Goal: Task Accomplishment & Management: Manage account settings

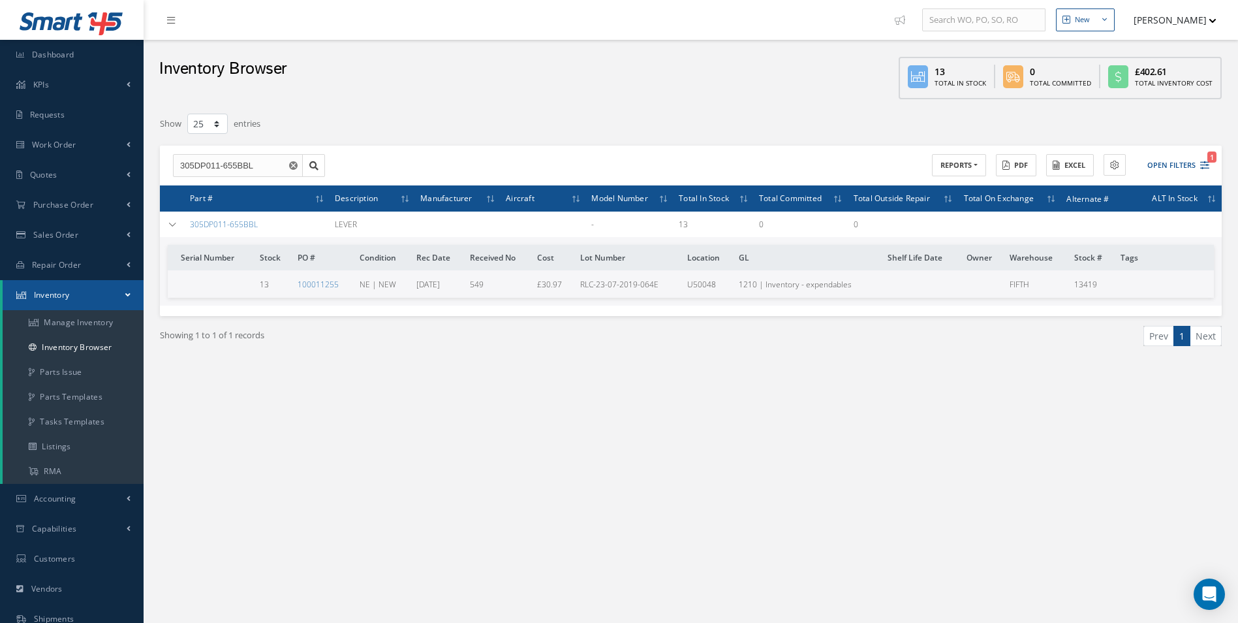
select select "25"
click at [51, 151] on link "Work Order" at bounding box center [72, 145] width 144 height 30
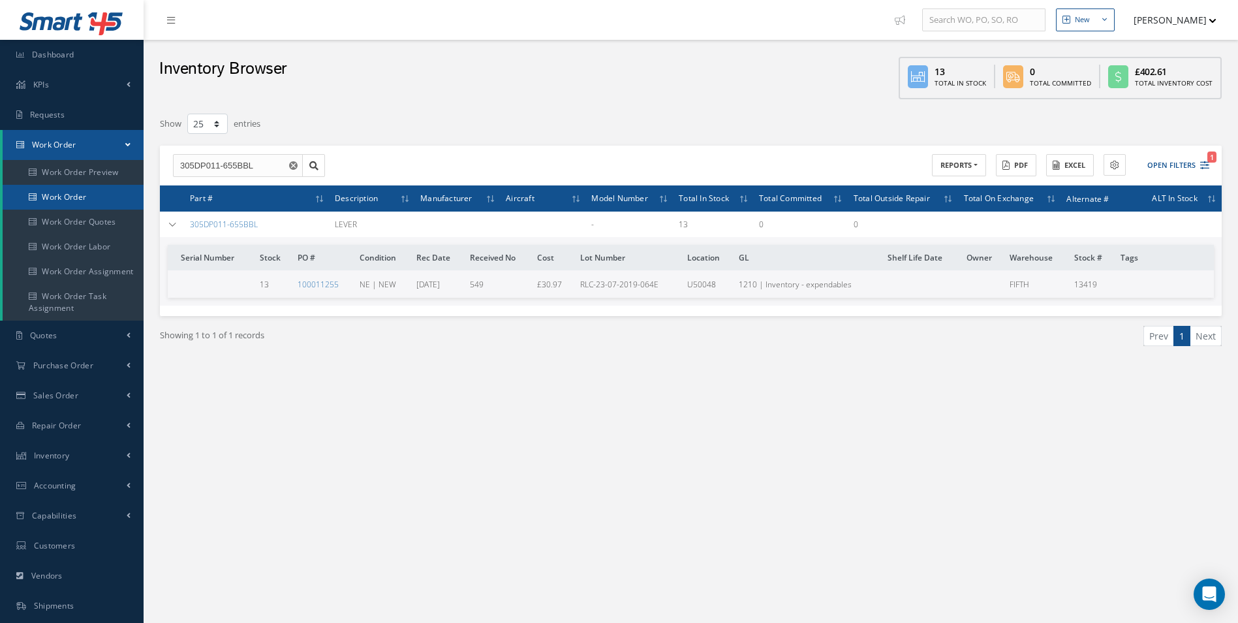
click at [66, 194] on link "Work Order" at bounding box center [73, 197] width 141 height 25
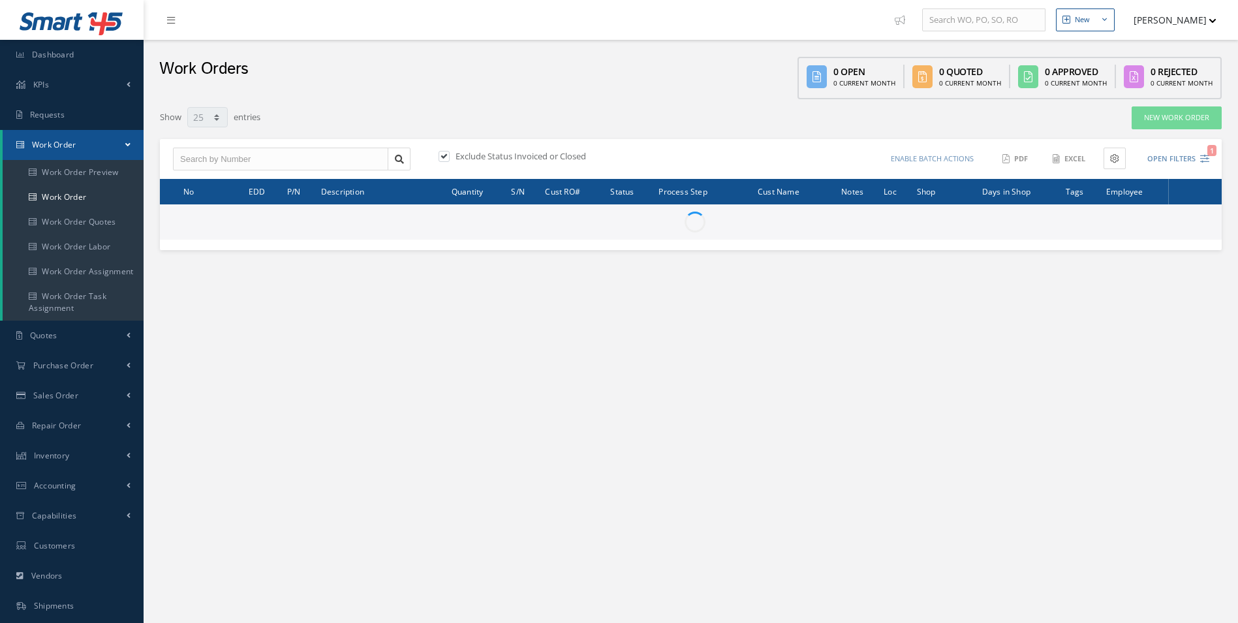
select select "25"
click at [211, 160] on input "text" at bounding box center [280, 159] width 215 height 23
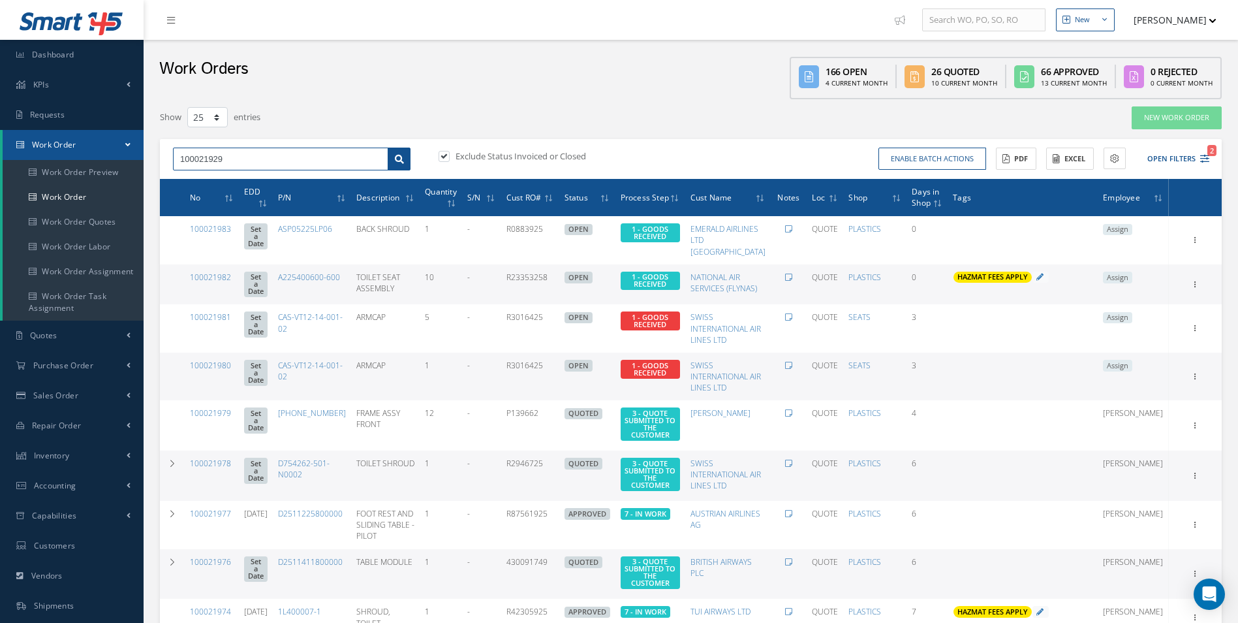
type input "100021929"
click at [399, 159] on icon at bounding box center [399, 159] width 9 height 9
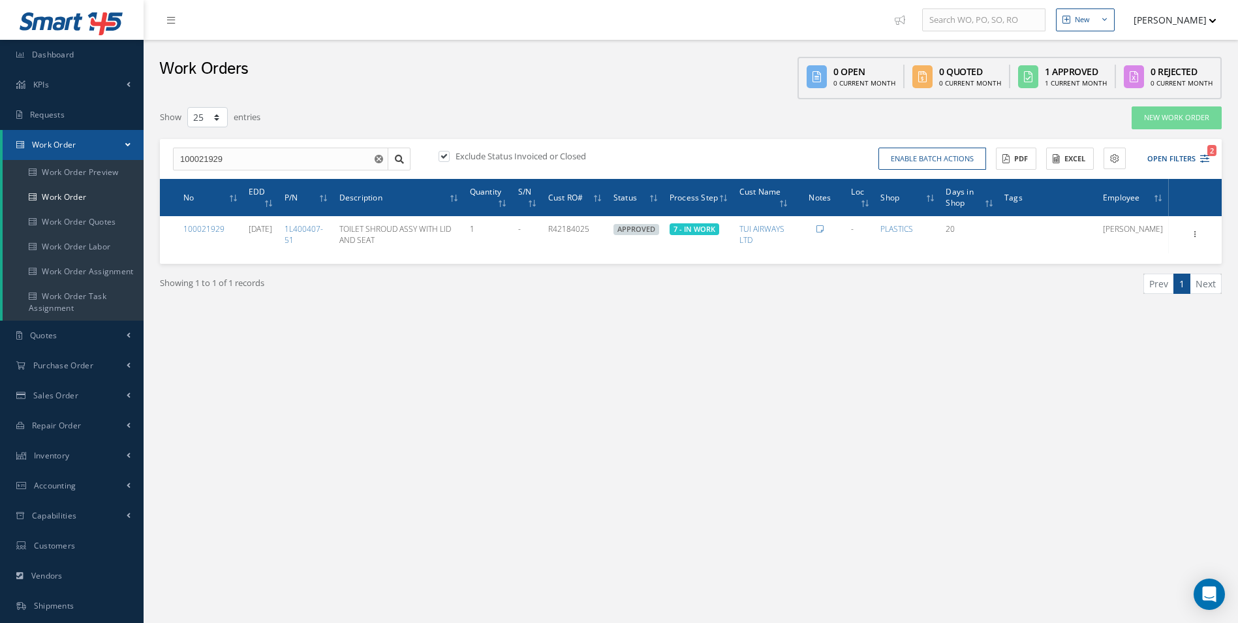
click at [1001, 397] on div "New New Work Order New Purchase Order New Customer Quote New Sales Order New Re…" at bounding box center [691, 370] width 1095 height 741
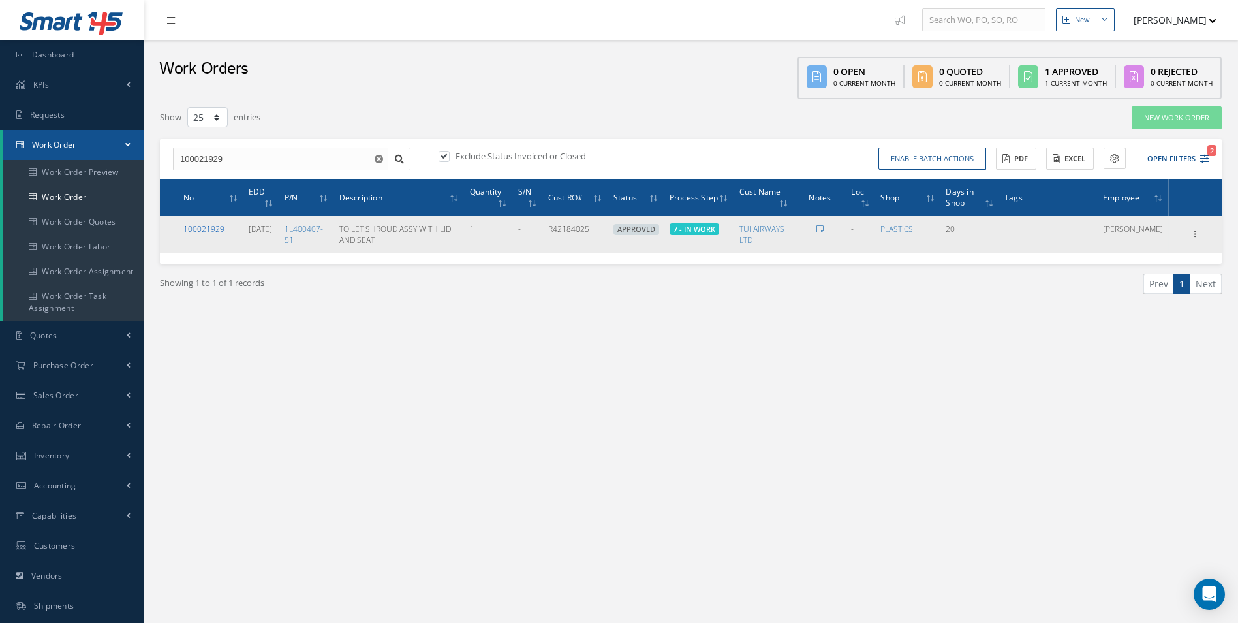
click at [214, 233] on link "100021929" at bounding box center [203, 228] width 41 height 11
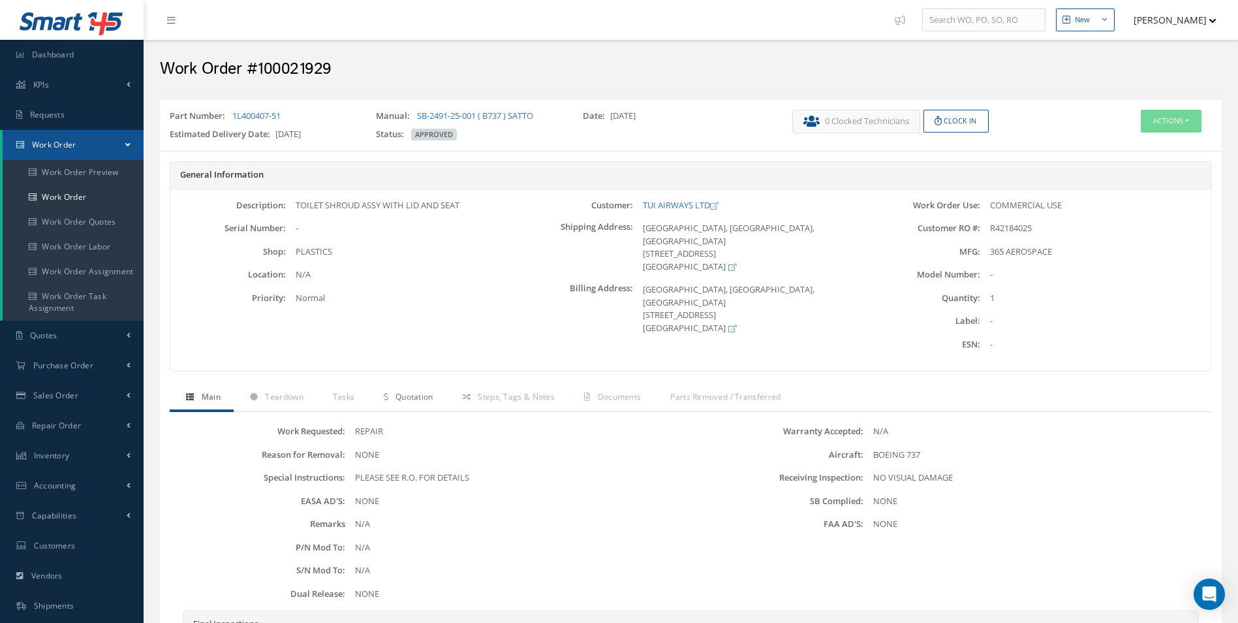
click at [407, 405] on link "Quotation" at bounding box center [406, 397] width 78 height 27
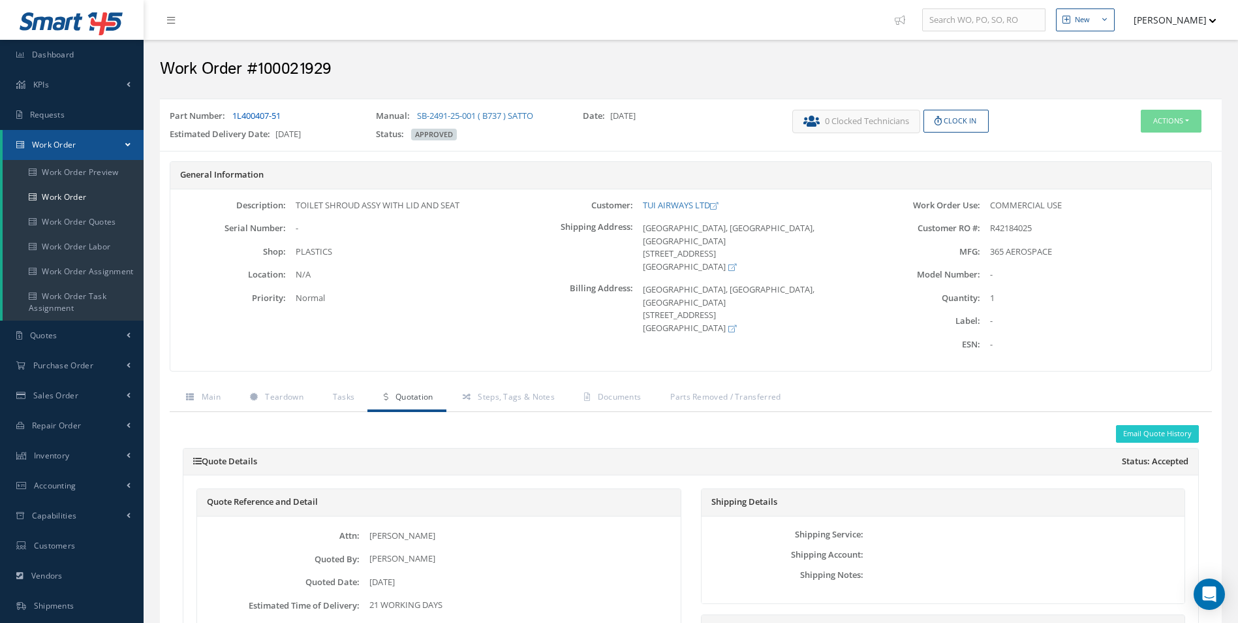
drag, startPoint x: 292, startPoint y: 119, endPoint x: 234, endPoint y: 117, distance: 58.1
click at [234, 117] on div "Part Number: 1L400407-51" at bounding box center [263, 119] width 206 height 18
copy link "1L400407-51"
click at [1175, 121] on button "Actions" at bounding box center [1171, 121] width 61 height 23
click at [1134, 149] on link "Edit" at bounding box center [1151, 146] width 104 height 18
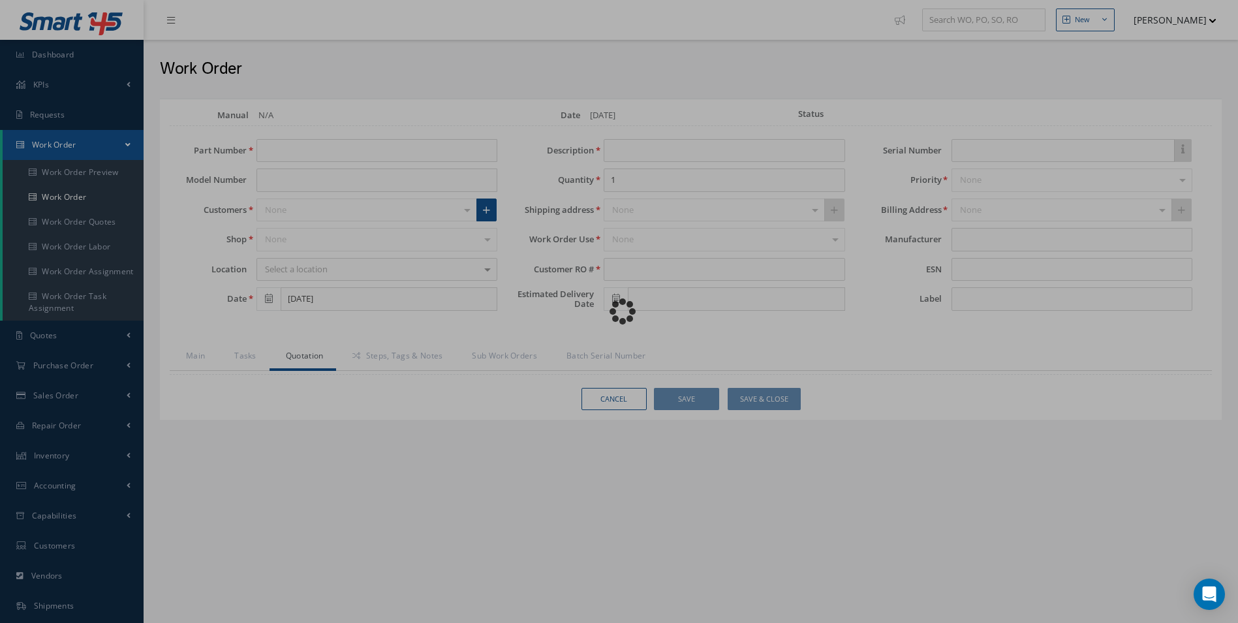
type input "1L400407-51"
type input "09/16/2025"
type input "TOILET SHROUD ASSY WITH LID AND SEAT"
type input "R42184025"
type input "[DATE]"
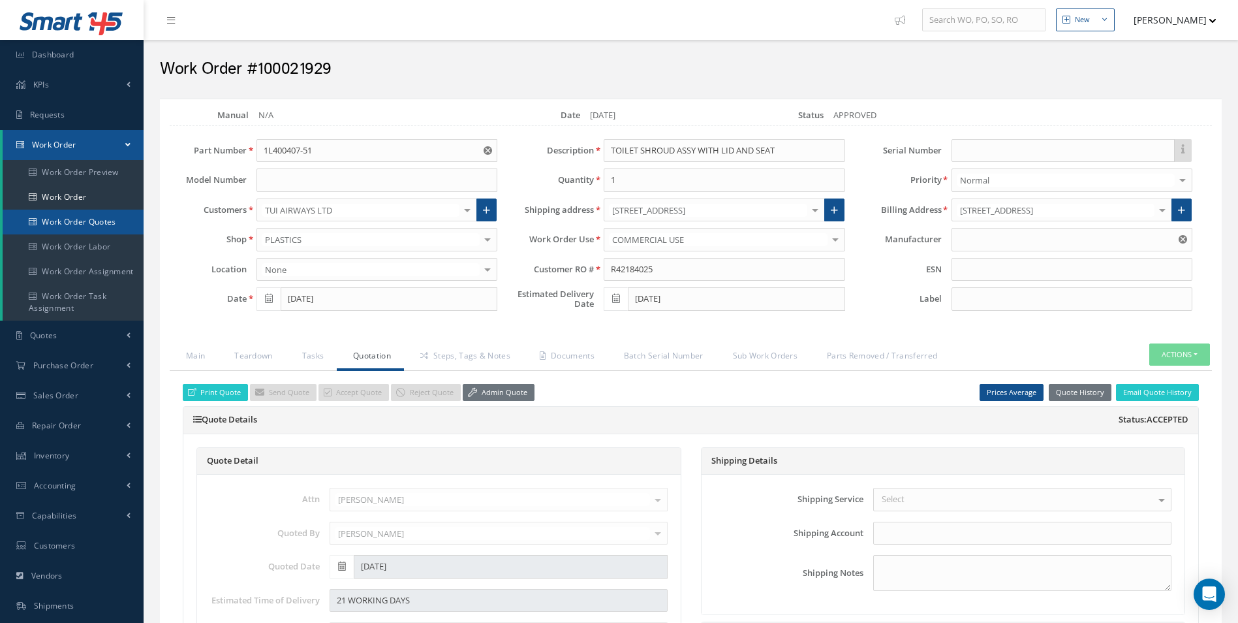
type input "365 AEROSPACE"
click at [242, 365] on link "Teardown" at bounding box center [251, 356] width 67 height 27
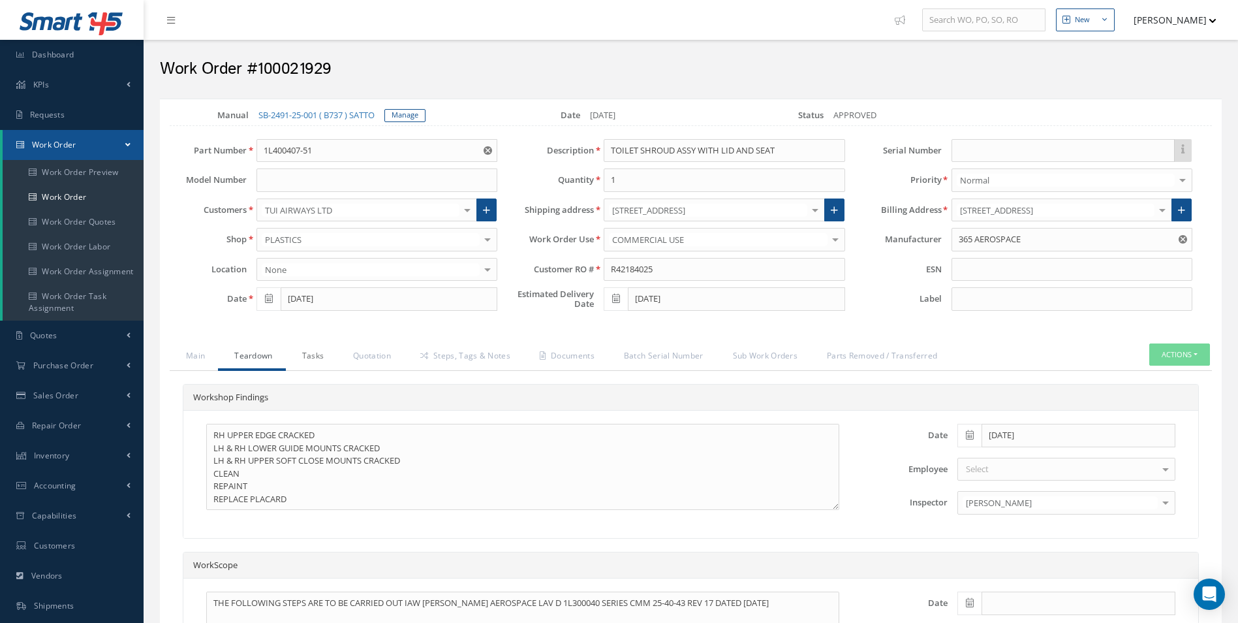
click at [319, 358] on link "Tasks" at bounding box center [312, 356] width 52 height 27
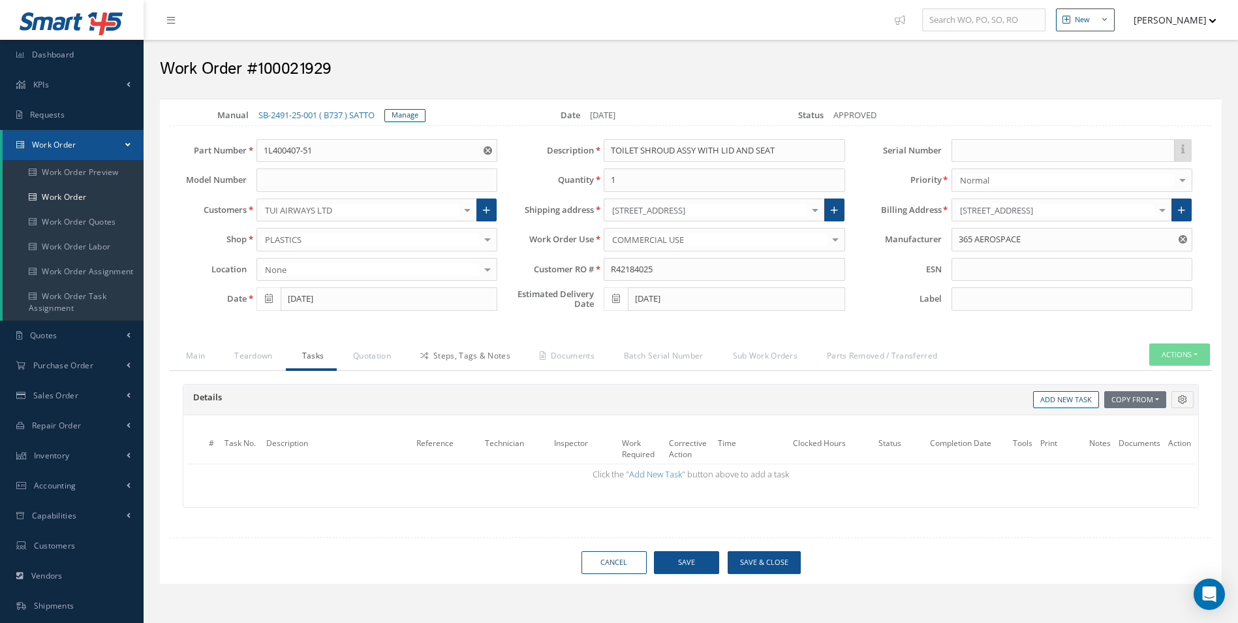
click at [424, 352] on icon at bounding box center [424, 356] width 8 height 8
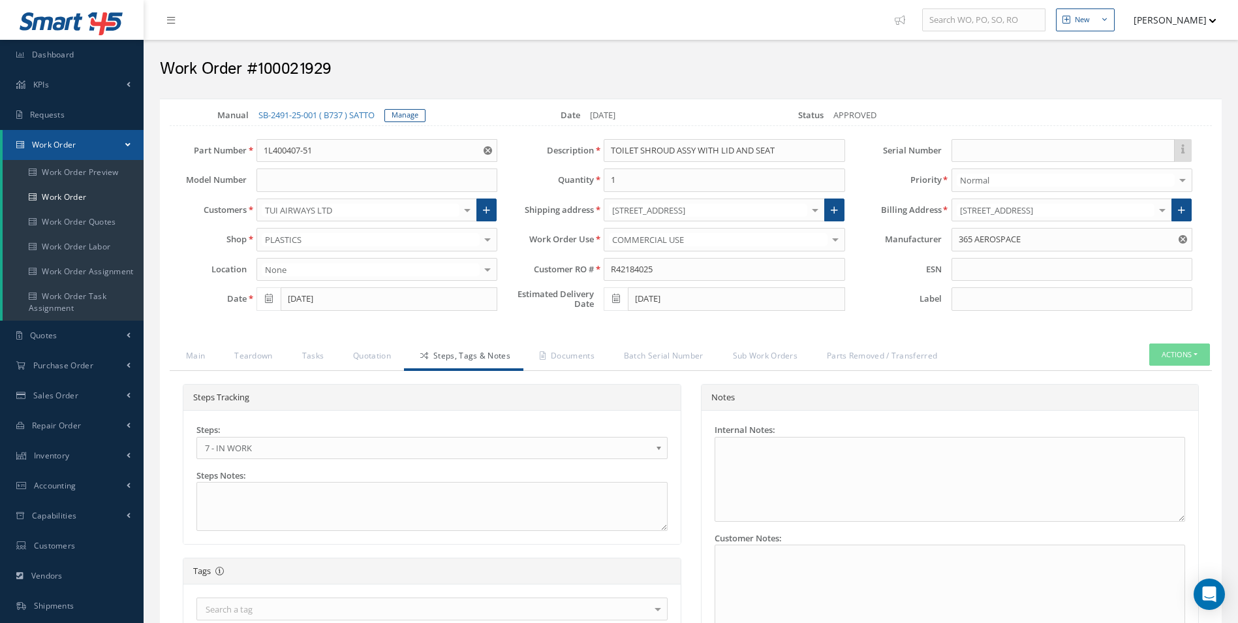
click at [276, 446] on span "7 - IN WORK" at bounding box center [428, 448] width 446 height 16
click at [584, 358] on link "Documents" at bounding box center [565, 356] width 84 height 27
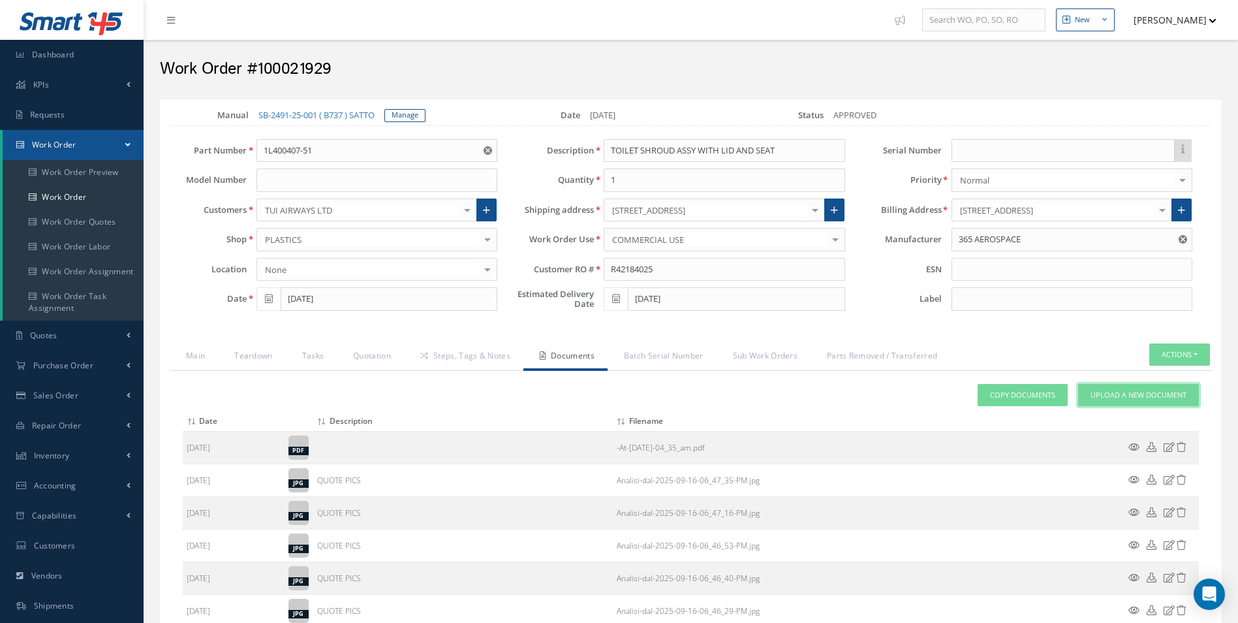
click at [1142, 400] on link "Upload a New Document" at bounding box center [1138, 395] width 121 height 23
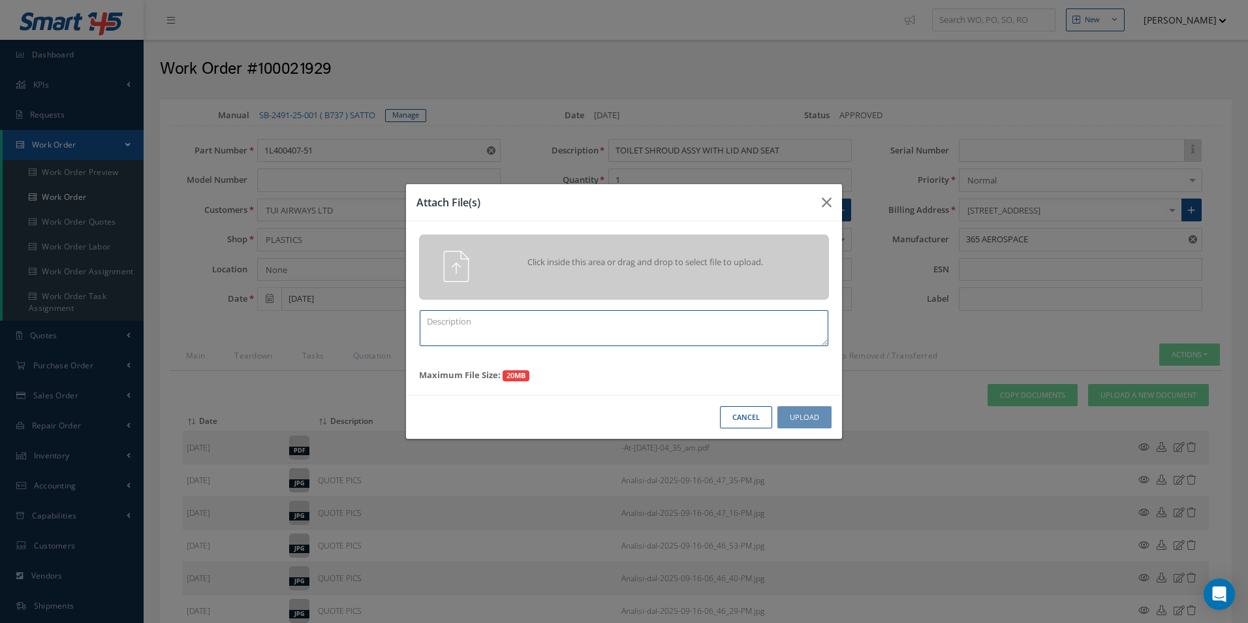
click at [508, 327] on textarea at bounding box center [624, 328] width 409 height 36
type textarea "FINISH"
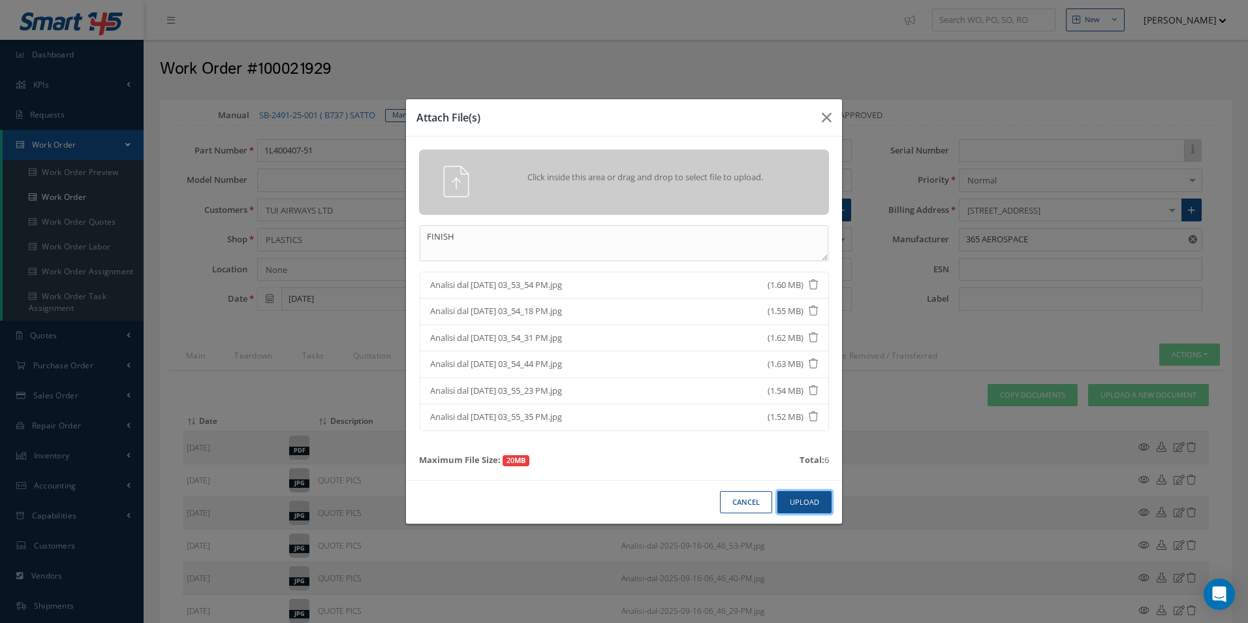
click at [816, 497] on button "Upload" at bounding box center [804, 502] width 54 height 23
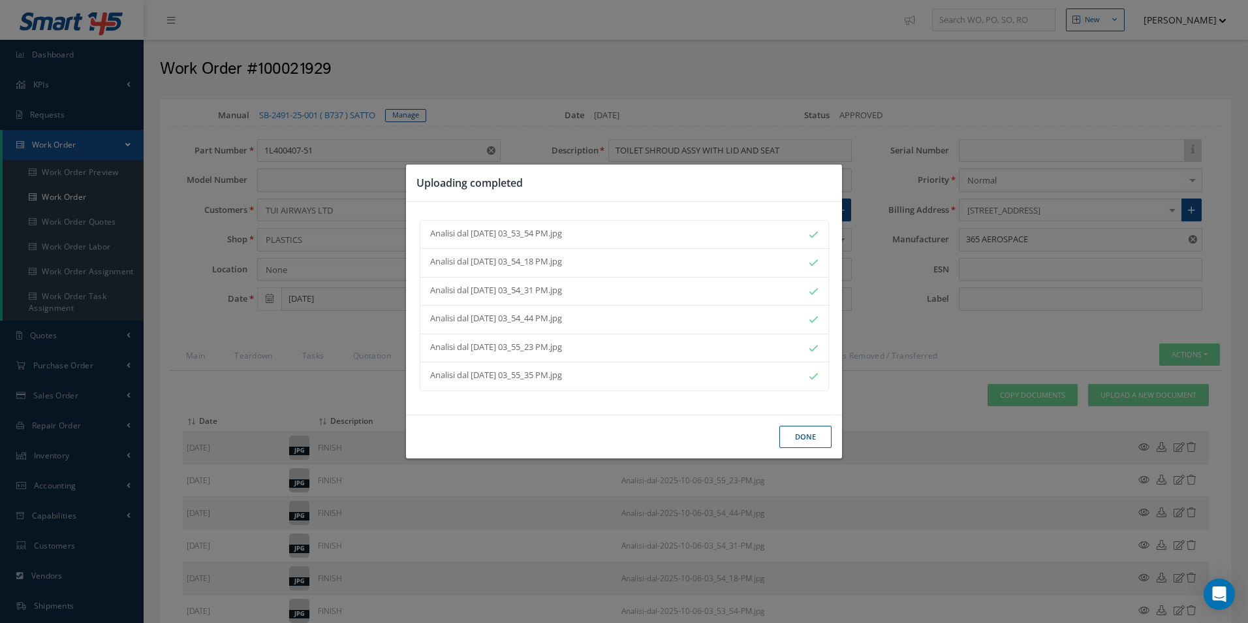
click at [795, 447] on button "Done" at bounding box center [805, 437] width 52 height 23
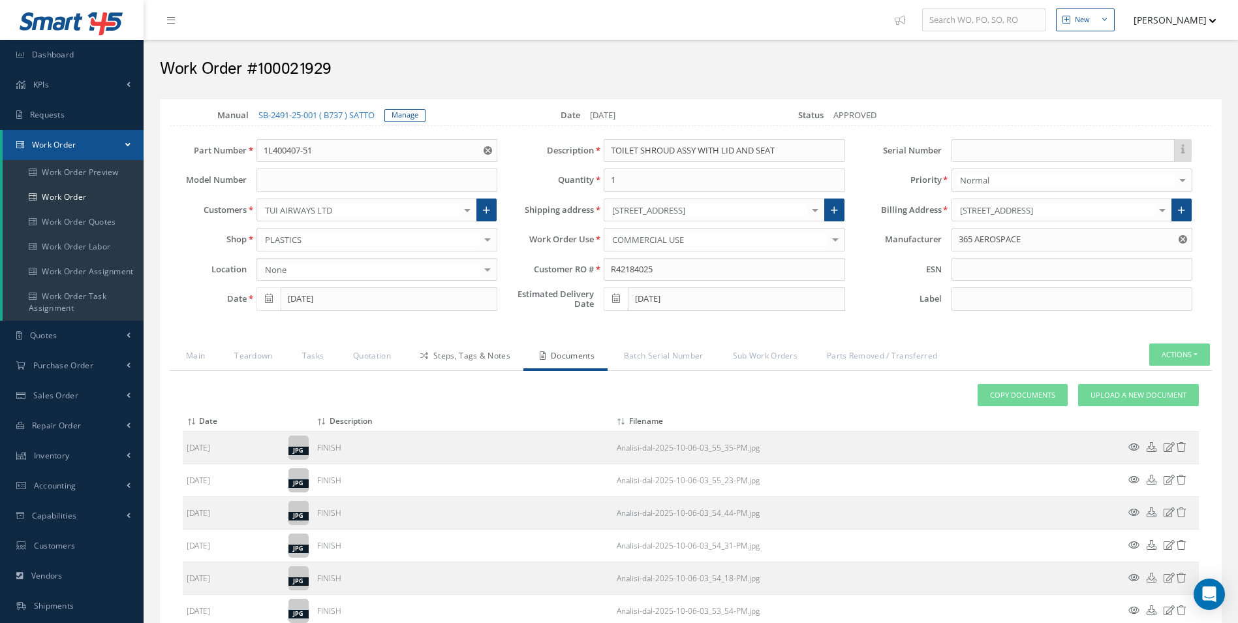
click at [484, 353] on link "Steps, Tags & Notes" at bounding box center [463, 356] width 119 height 27
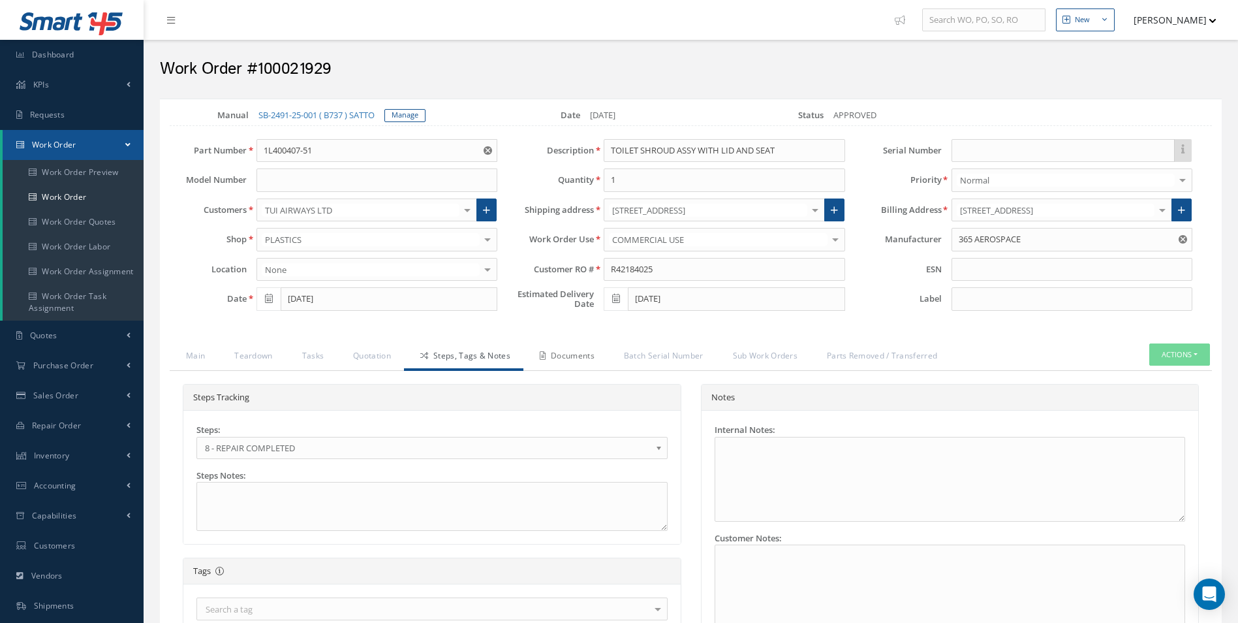
click at [585, 347] on link "Documents" at bounding box center [565, 356] width 84 height 27
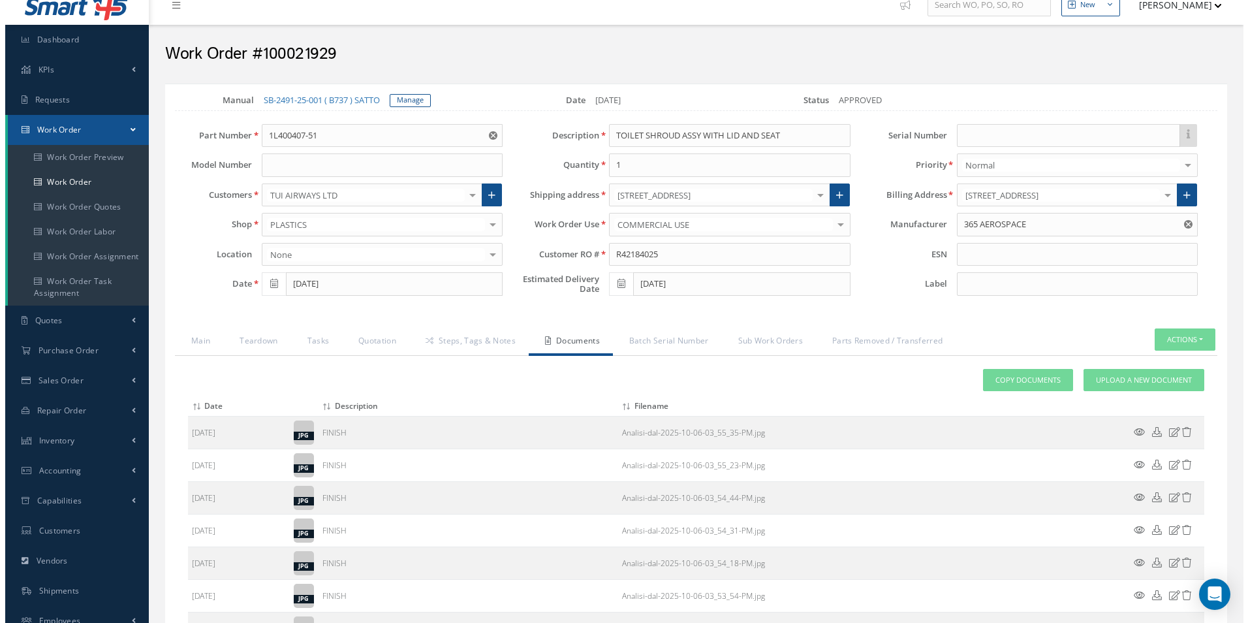
scroll to position [392, 0]
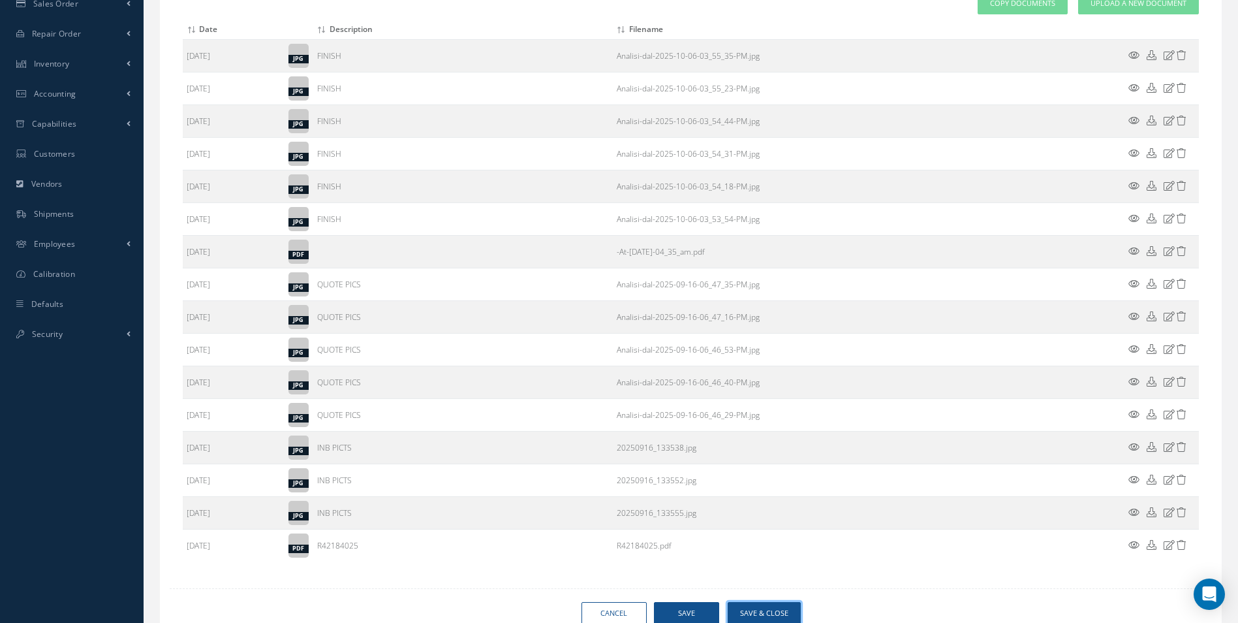
click at [774, 615] on button "Save & Close" at bounding box center [764, 613] width 73 height 23
type input "365 AEROSPACE"
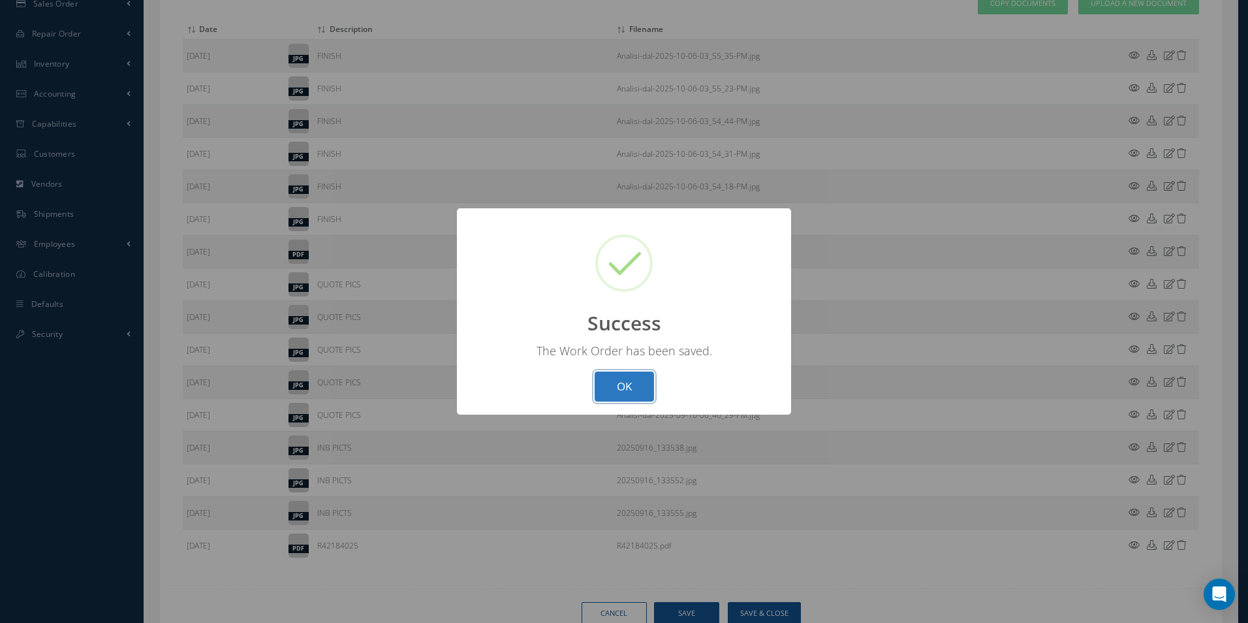
click at [618, 390] on button "OK" at bounding box center [624, 386] width 59 height 31
select select "25"
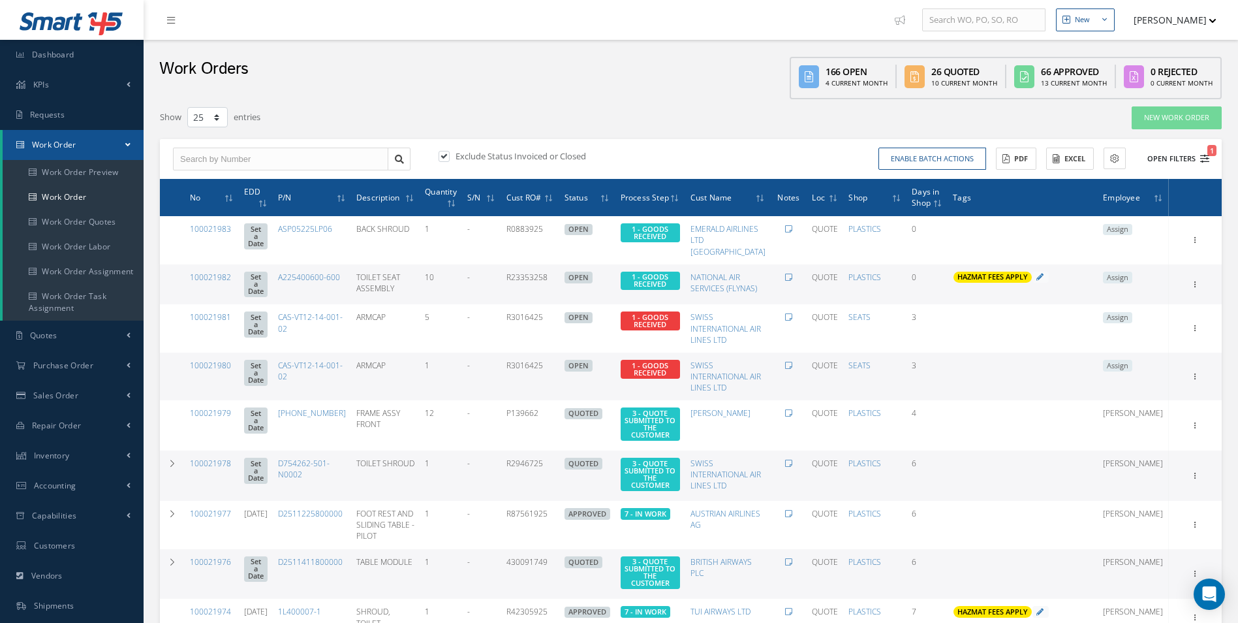
click at [1208, 155] on span "1" at bounding box center [1211, 150] width 9 height 11
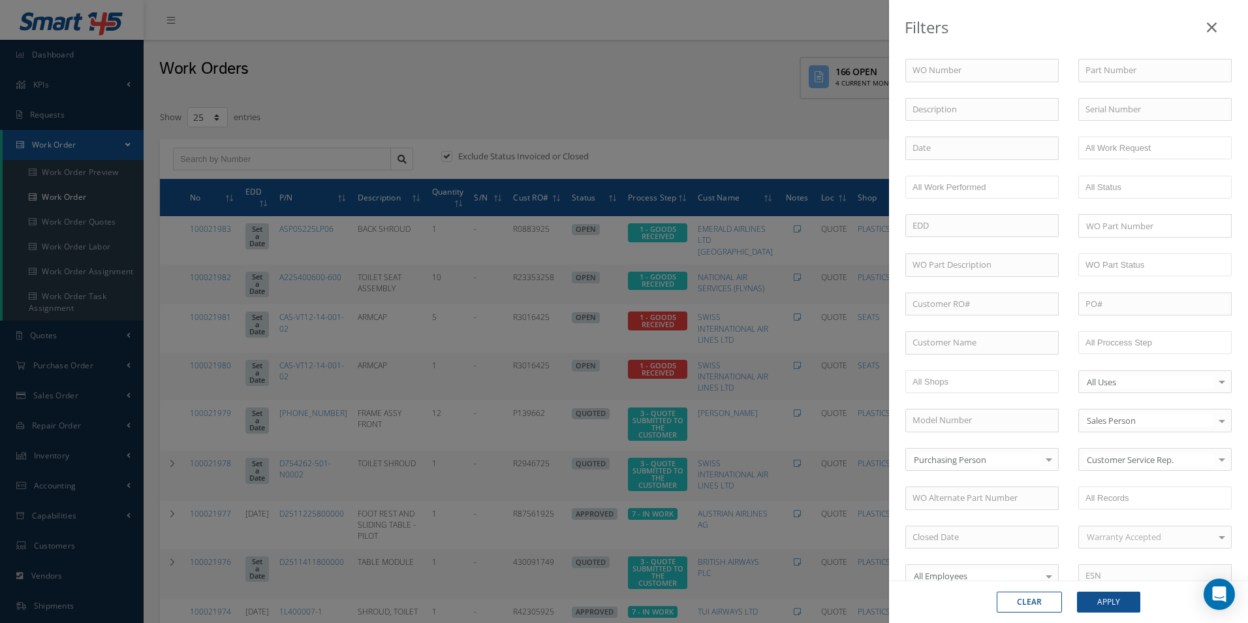
click at [1145, 328] on div "WO Number Part Number Description Serial Number - BER CERTIFICATION FILE ONLY D…" at bounding box center [1068, 445] width 346 height 773
click at [1145, 335] on input "text" at bounding box center [1126, 342] width 83 height 16
click at [1120, 603] on button "Apply" at bounding box center [1108, 601] width 63 height 21
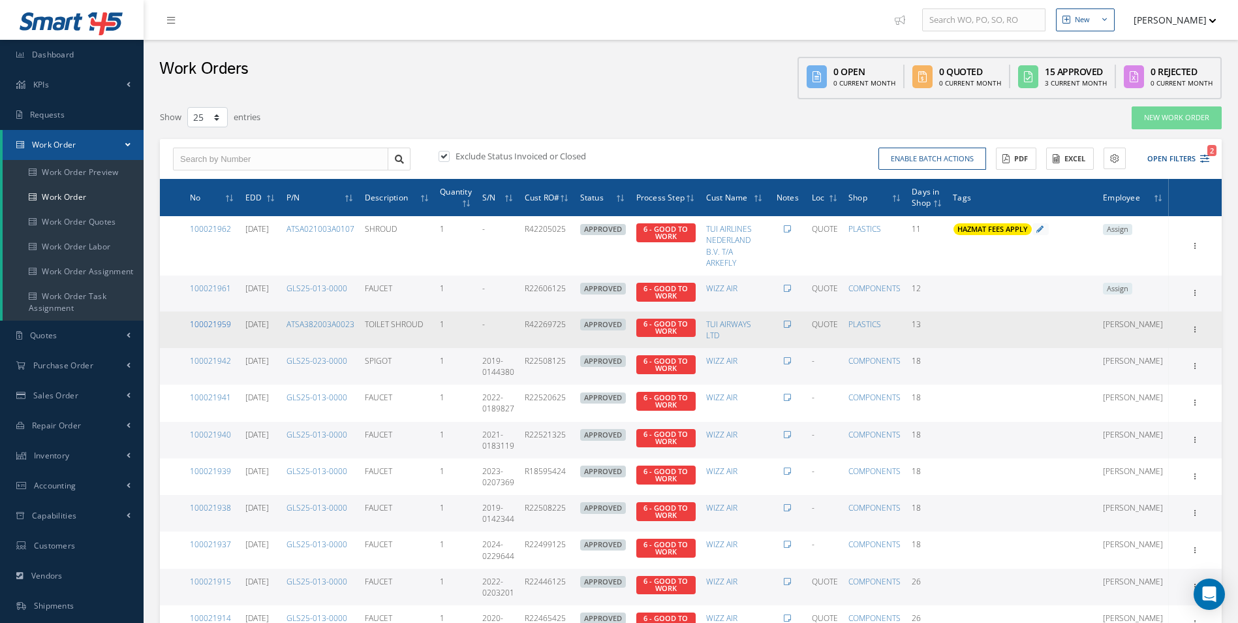
click at [205, 325] on link "100021959" at bounding box center [210, 324] width 41 height 11
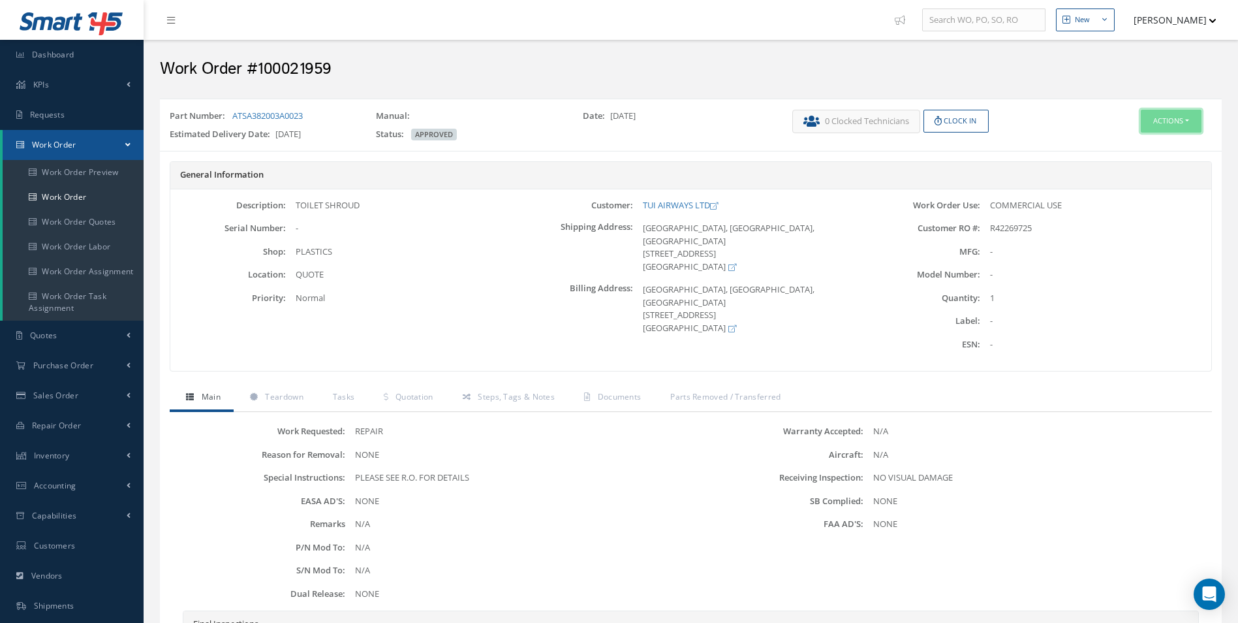
click at [1172, 117] on button "Actions" at bounding box center [1171, 121] width 61 height 23
click at [1135, 142] on link "Edit" at bounding box center [1151, 146] width 104 height 18
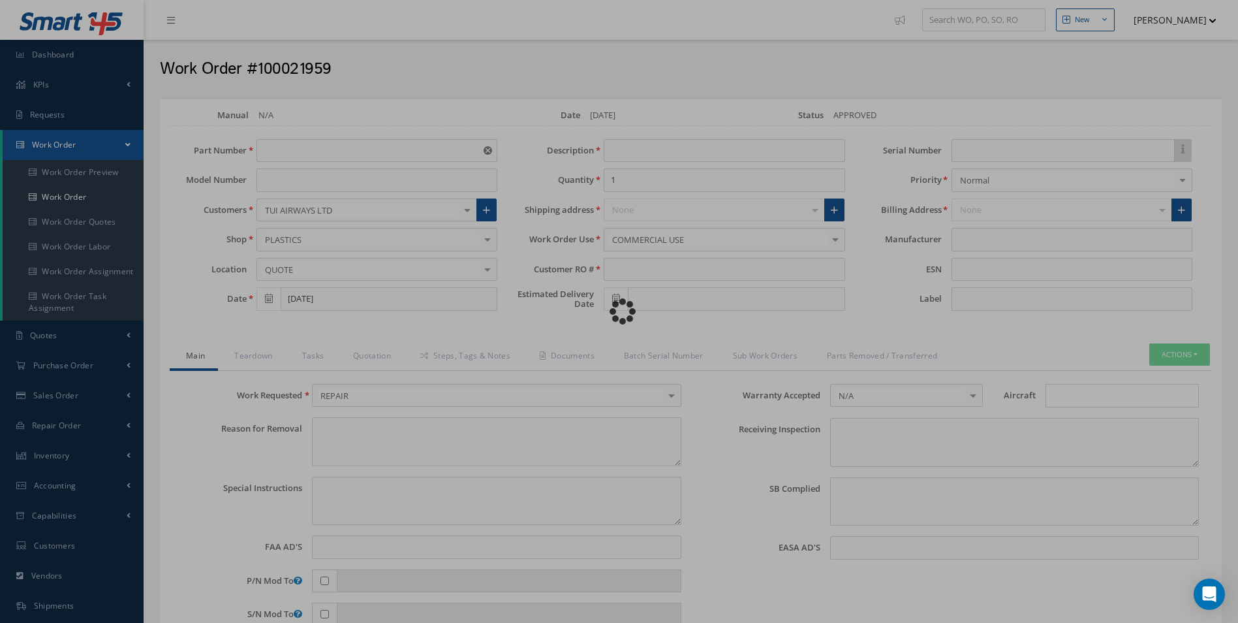
type input "ATSA382003A0023"
type input "09/23/2025"
type input "TOILET SHROUD"
type input "R42269725"
type input "[DATE]"
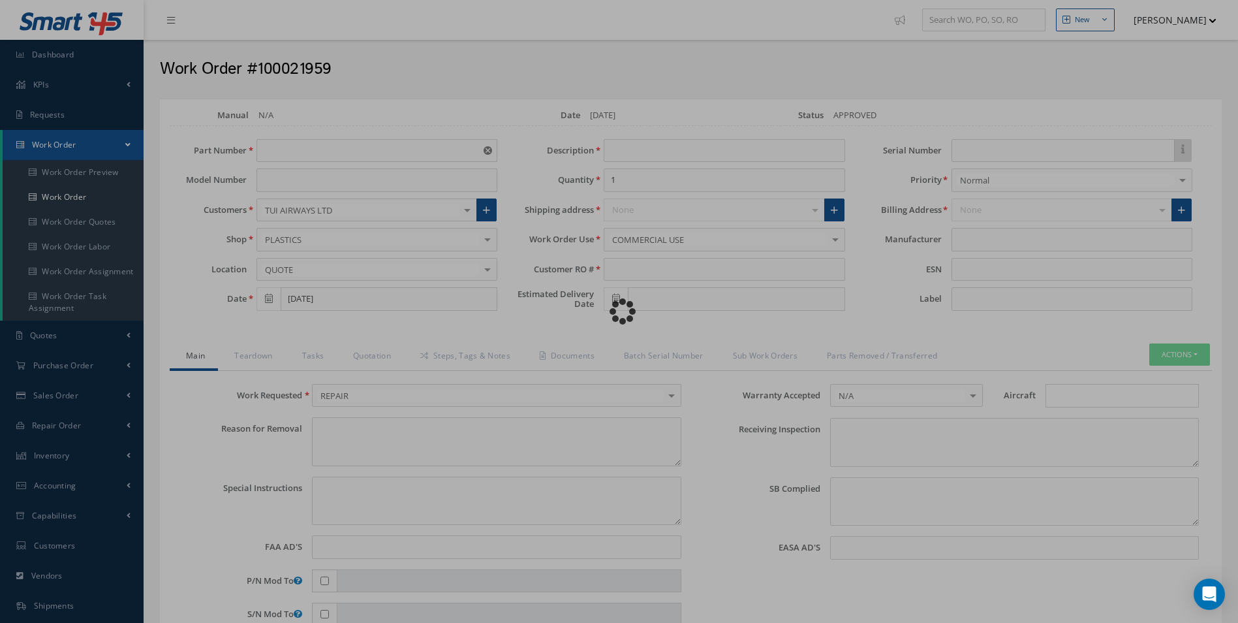
type textarea "NONE"
type textarea "PLEASE SEE R.O. FOR DETAILS"
type input "NONE"
type textarea "NO VISUAL DAMAGE"
type textarea "NONE"
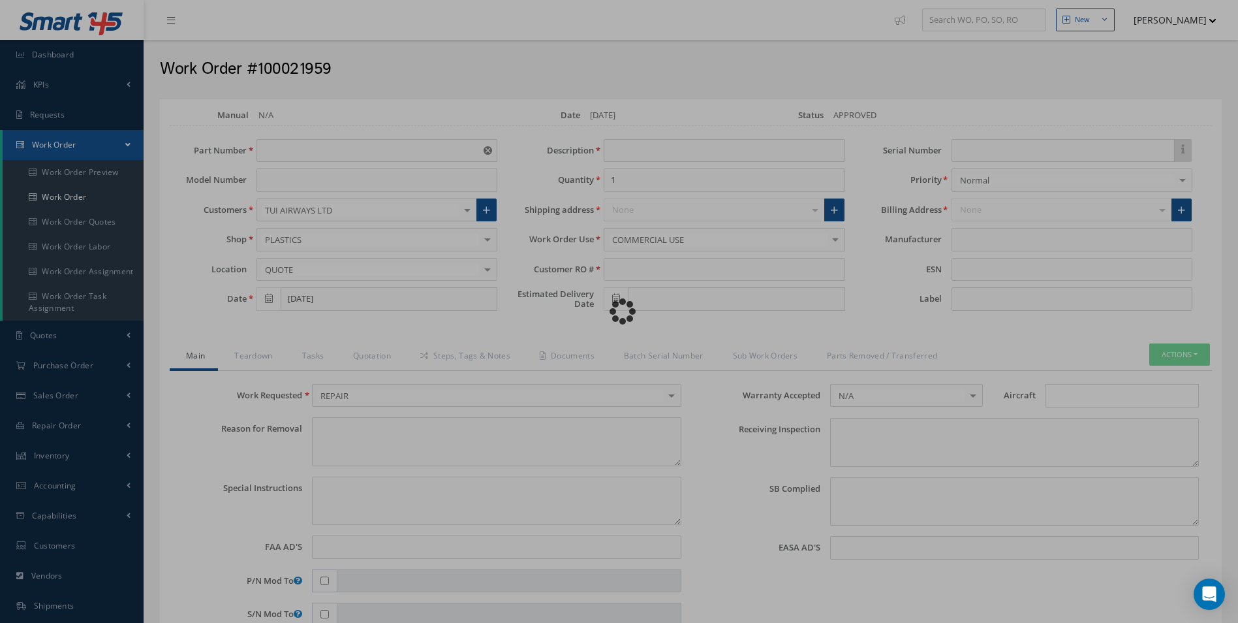
type input "NONE"
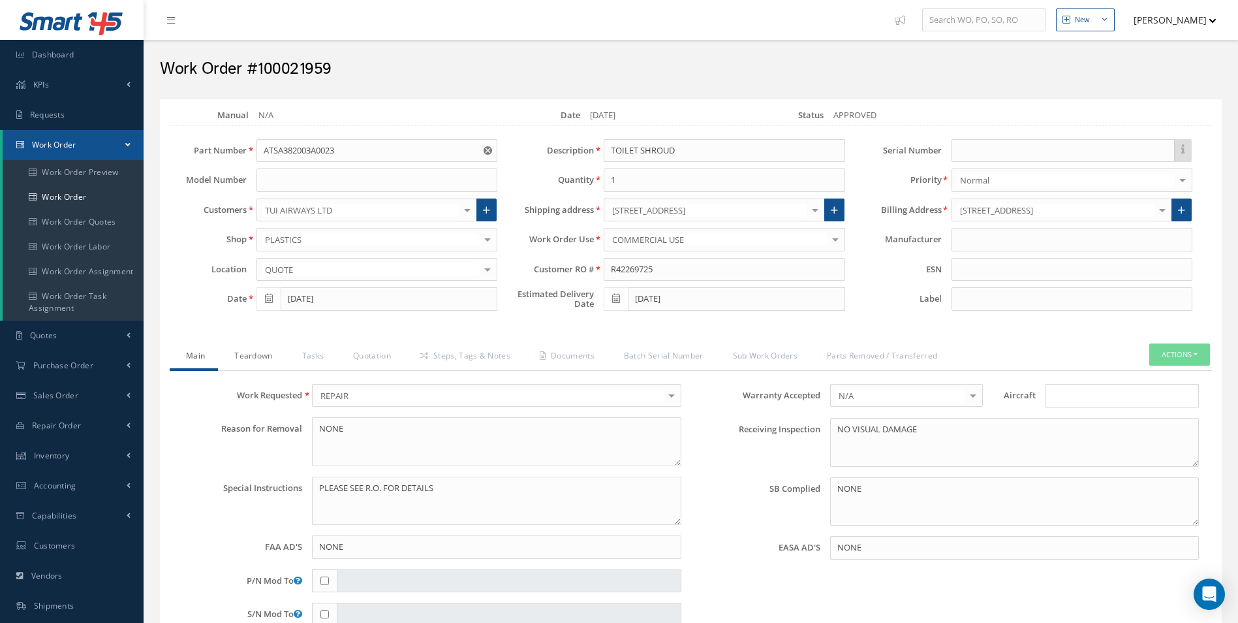
click at [264, 367] on link "Teardown" at bounding box center [251, 356] width 67 height 27
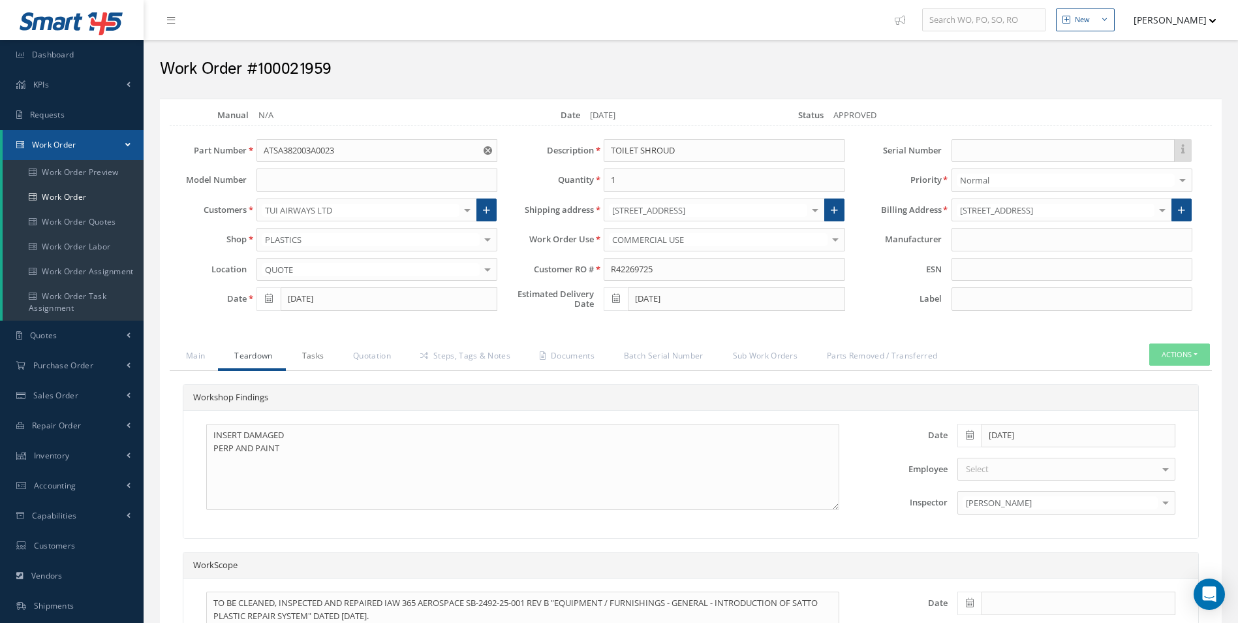
click at [318, 361] on link "Tasks" at bounding box center [312, 356] width 52 height 27
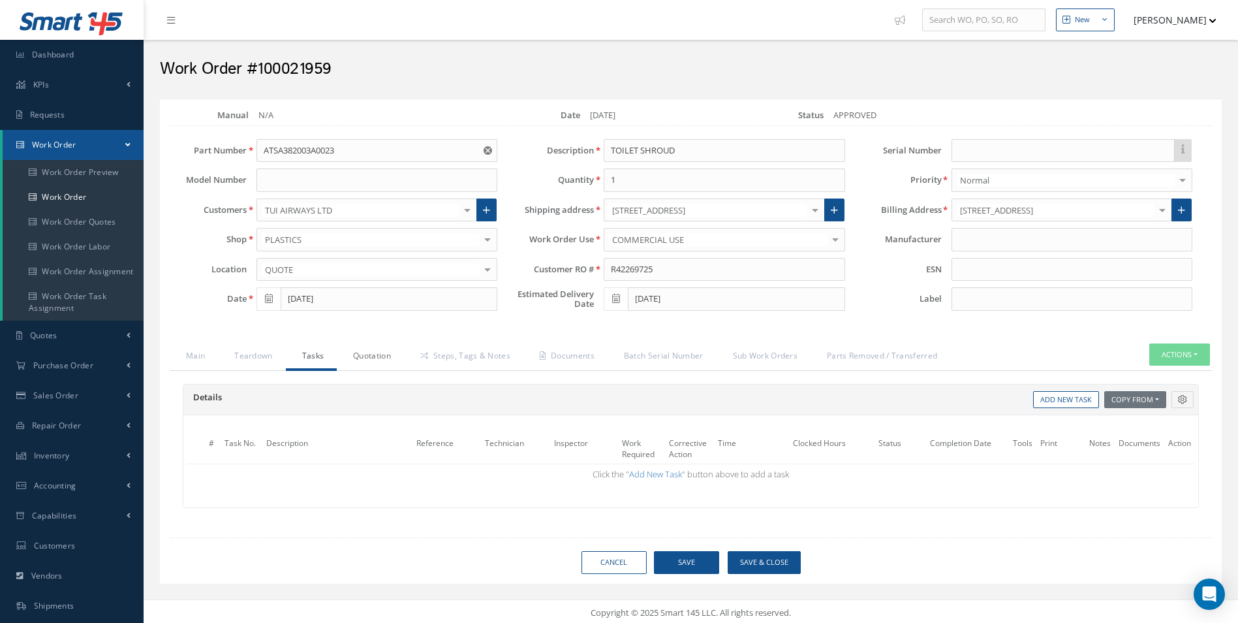
click at [367, 363] on link "Quotation" at bounding box center [370, 356] width 67 height 27
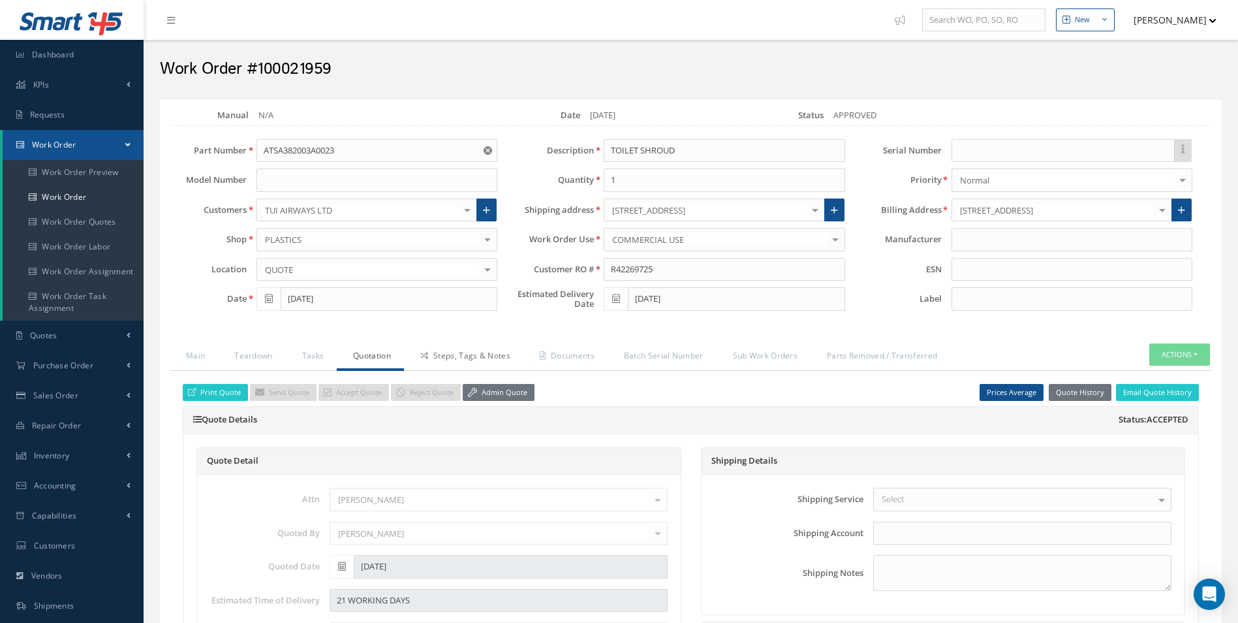
click at [446, 361] on link "Steps, Tags & Notes" at bounding box center [463, 356] width 119 height 27
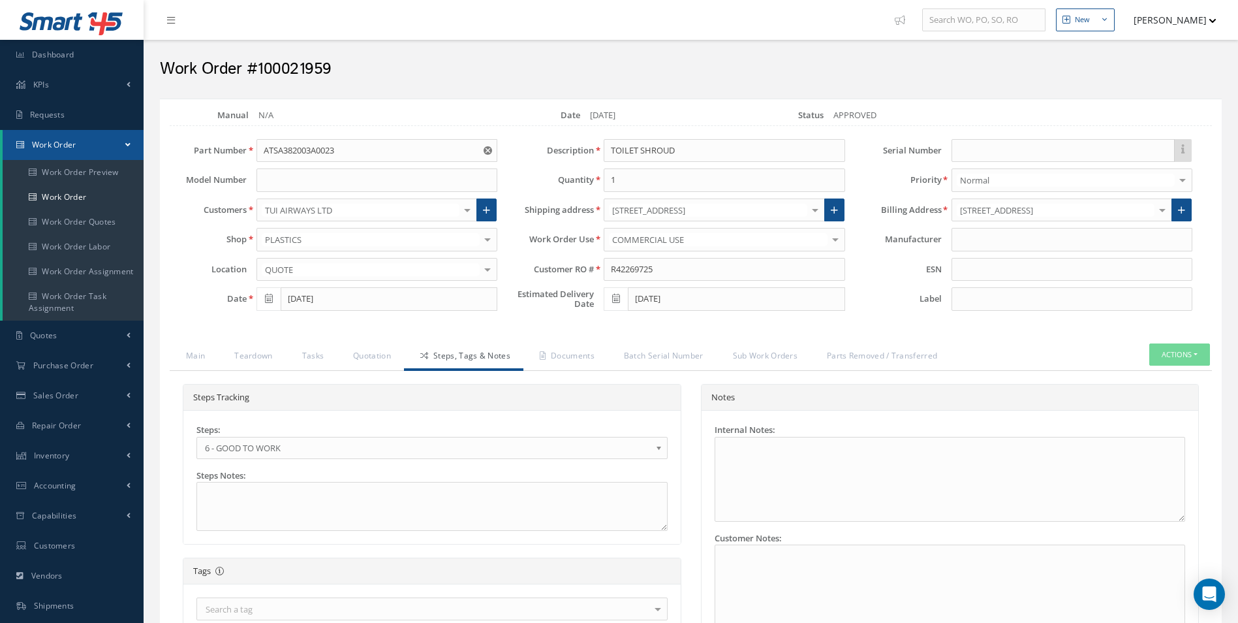
click at [410, 361] on link "Steps, Tags & Notes" at bounding box center [463, 356] width 119 height 27
click at [365, 361] on link "Quotation" at bounding box center [370, 356] width 67 height 27
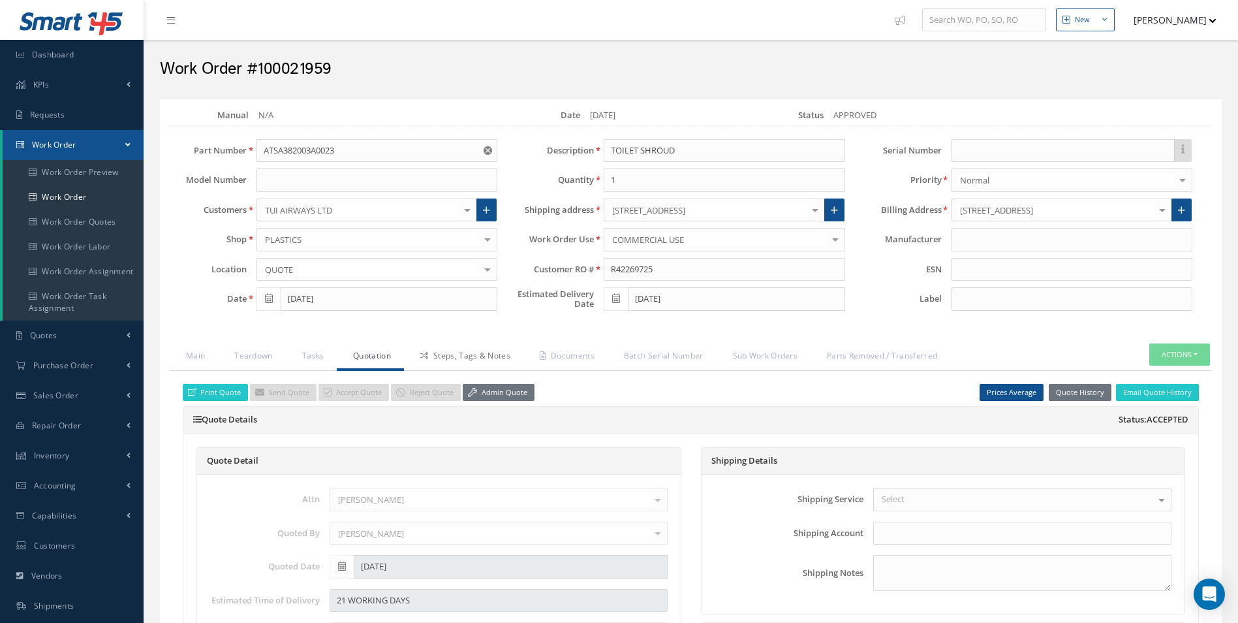
click at [467, 358] on link "Steps, Tags & Notes" at bounding box center [463, 356] width 119 height 27
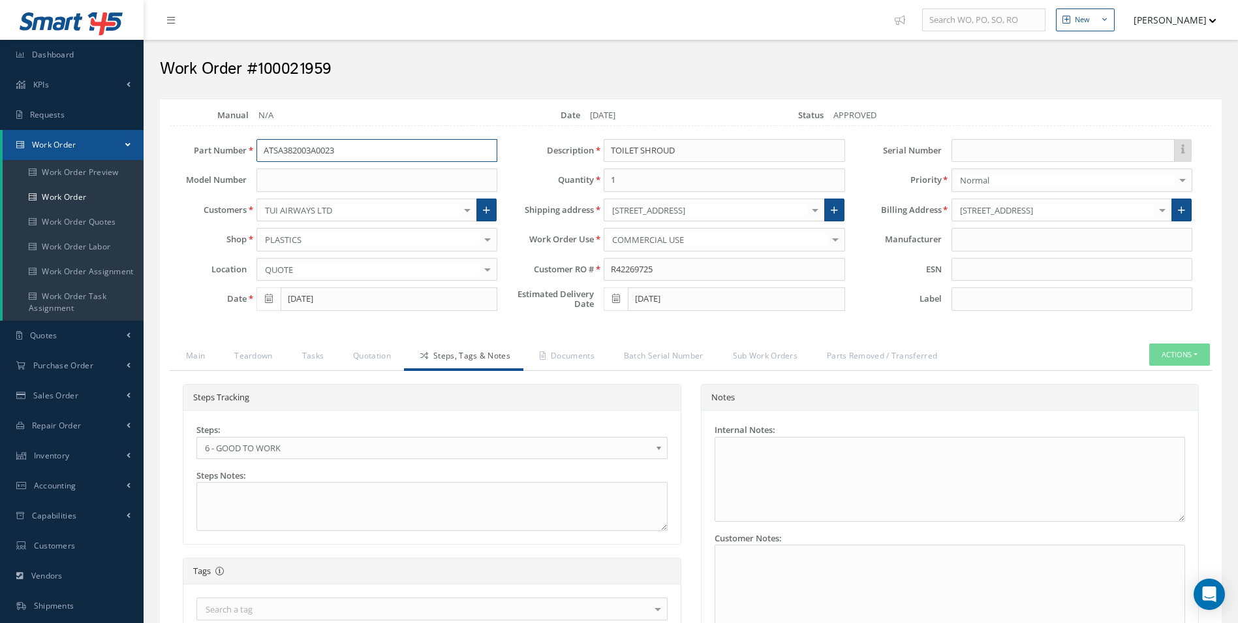
drag, startPoint x: 352, startPoint y: 159, endPoint x: 142, endPoint y: 150, distance: 209.7
click at [144, 150] on div "New New Work Order New Purchase Order New Customer Quote New Sales Order New Re…" at bounding box center [691, 480] width 1095 height 960
drag, startPoint x: 711, startPoint y: 146, endPoint x: 484, endPoint y: 146, distance: 227.1
click at [486, 146] on div "Part Number ATSA382003A0023 ATSA382003A0023 Model Number Customers TUI AIRWAYS …" at bounding box center [681, 228] width 1062 height 178
click at [298, 67] on h2 "Work Order #100021959" at bounding box center [691, 69] width 1062 height 20
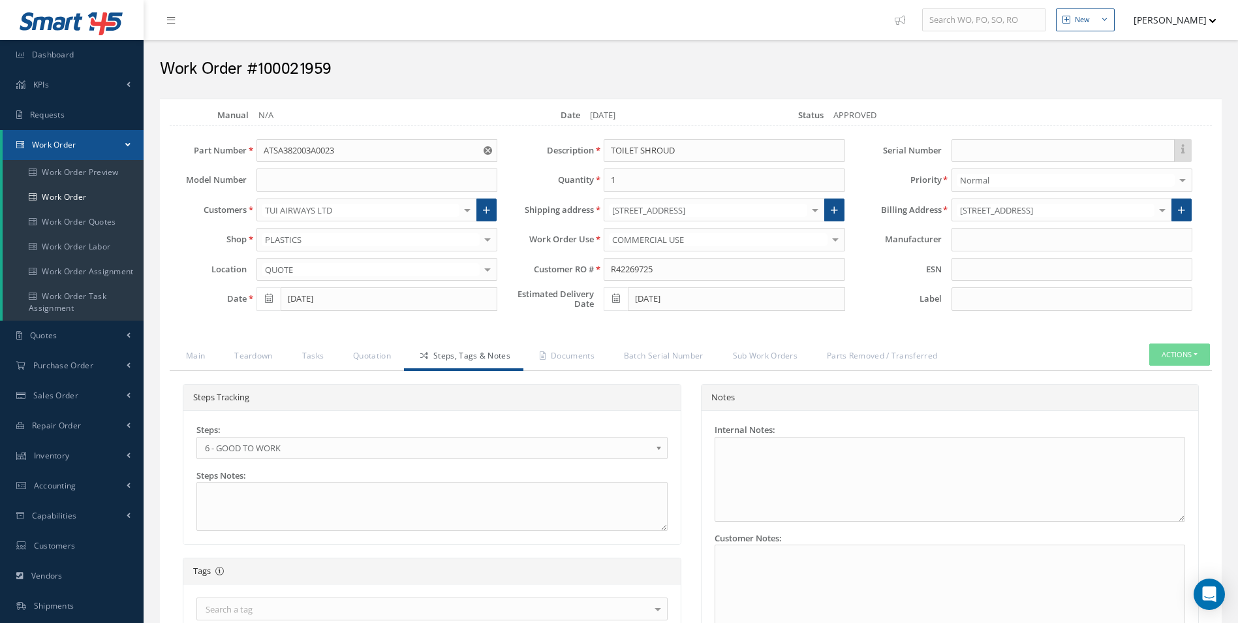
click at [298, 67] on h2 "Work Order #100021959" at bounding box center [691, 69] width 1062 height 20
copy h2 "100021959"
drag, startPoint x: 550, startPoint y: 268, endPoint x: 518, endPoint y: 270, distance: 32.7
click at [513, 268] on div "Customer RO # R42269725" at bounding box center [680, 269] width 347 height 23
click at [294, 440] on span "6 - GOOD TO WORK" at bounding box center [428, 448] width 446 height 16
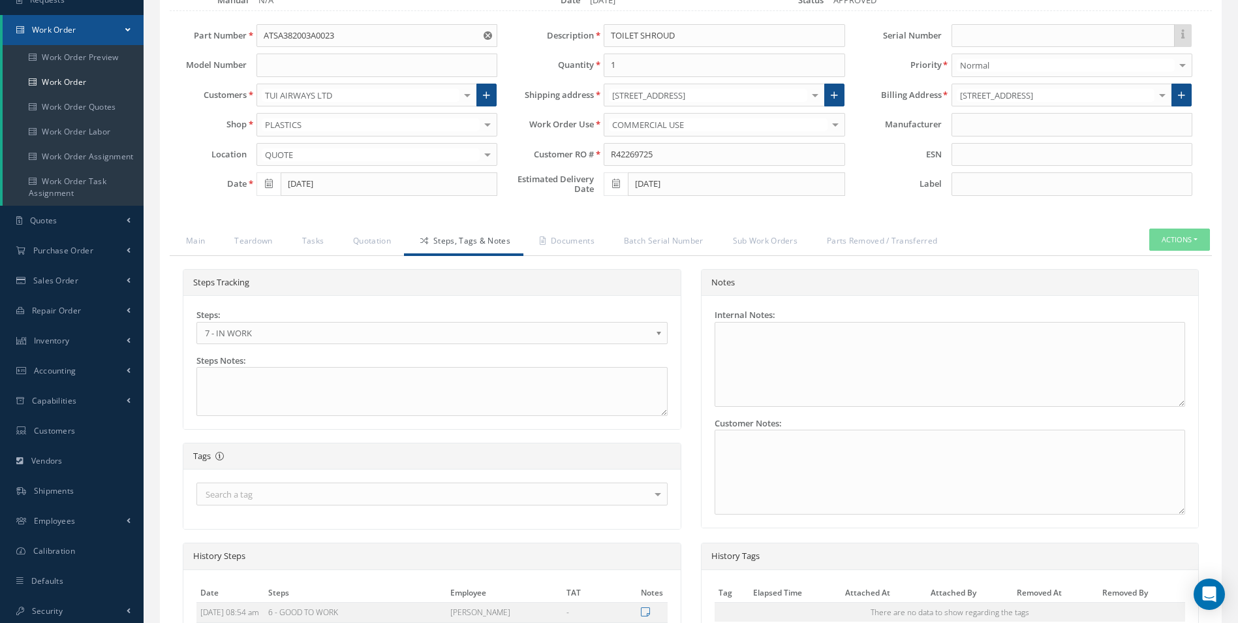
scroll to position [326, 0]
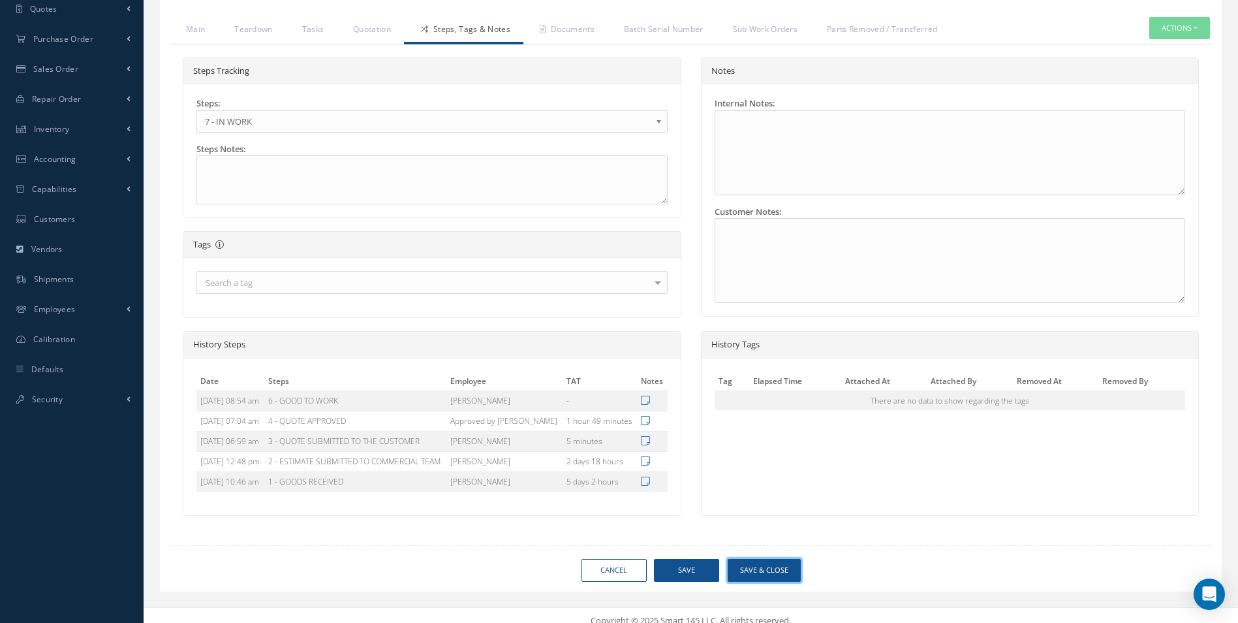
click at [777, 570] on button "Save & Close" at bounding box center [764, 570] width 73 height 23
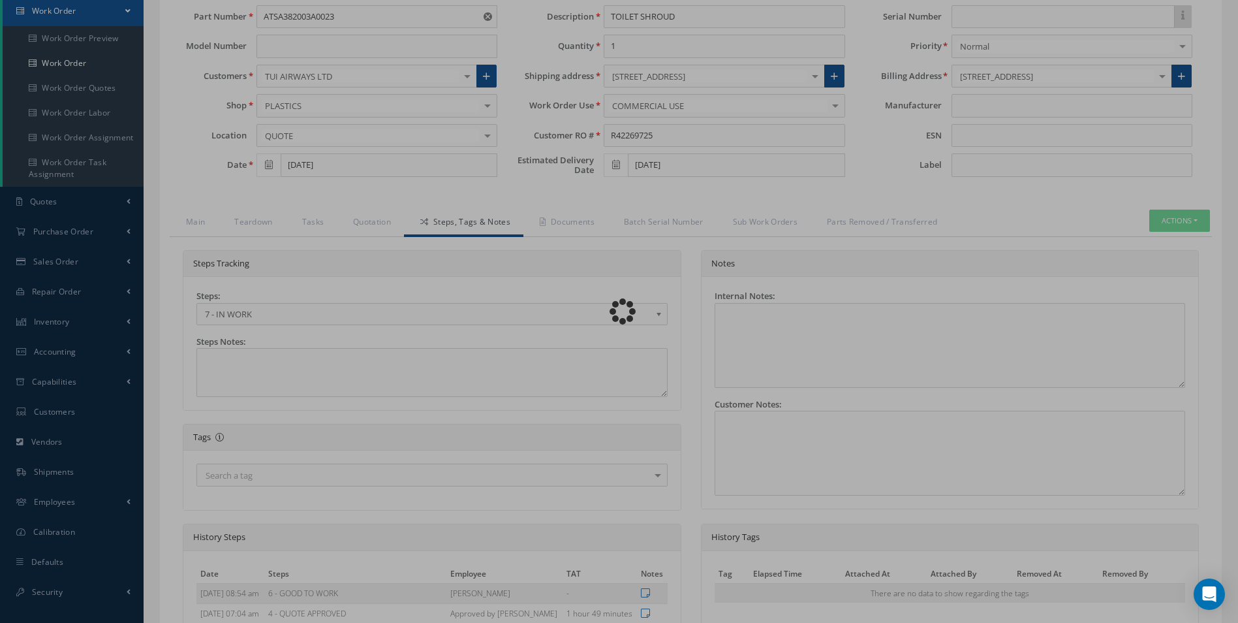
scroll to position [0, 0]
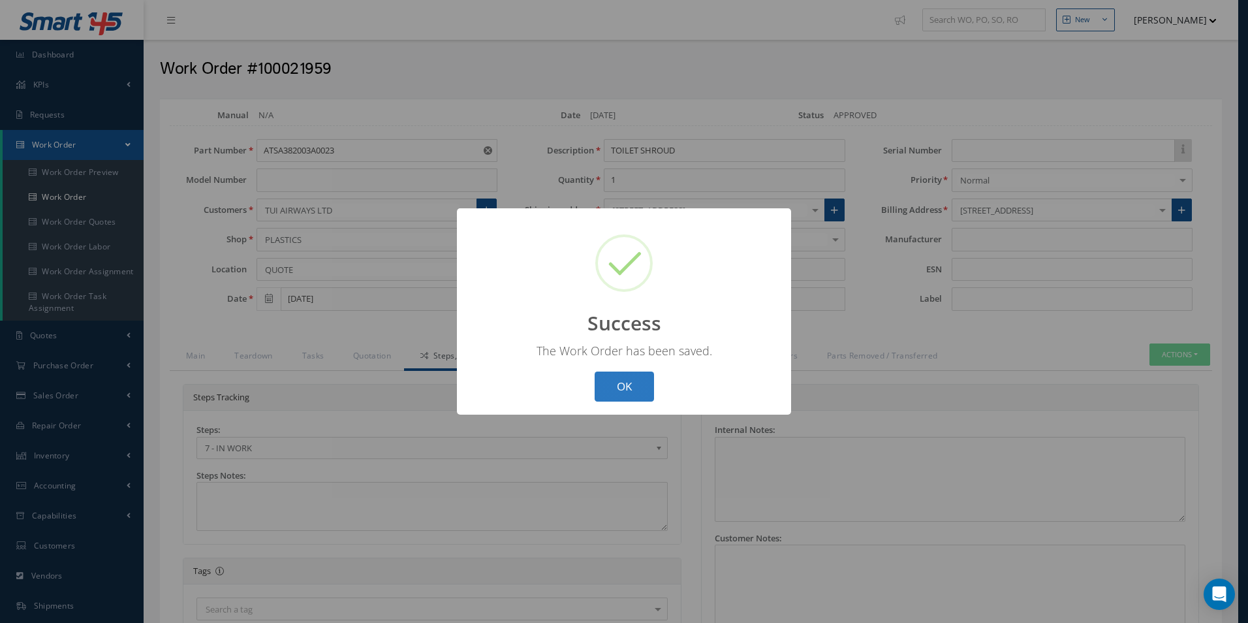
click at [629, 399] on button "OK" at bounding box center [624, 386] width 59 height 31
select select "25"
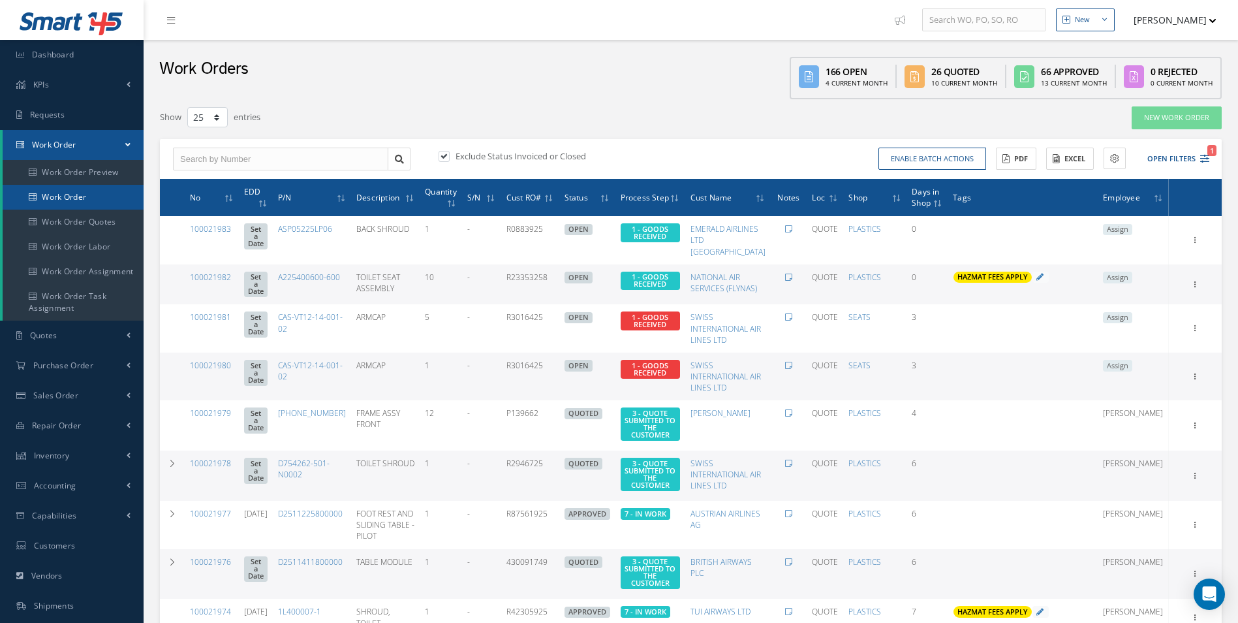
click at [63, 199] on link "Work Order" at bounding box center [73, 197] width 141 height 25
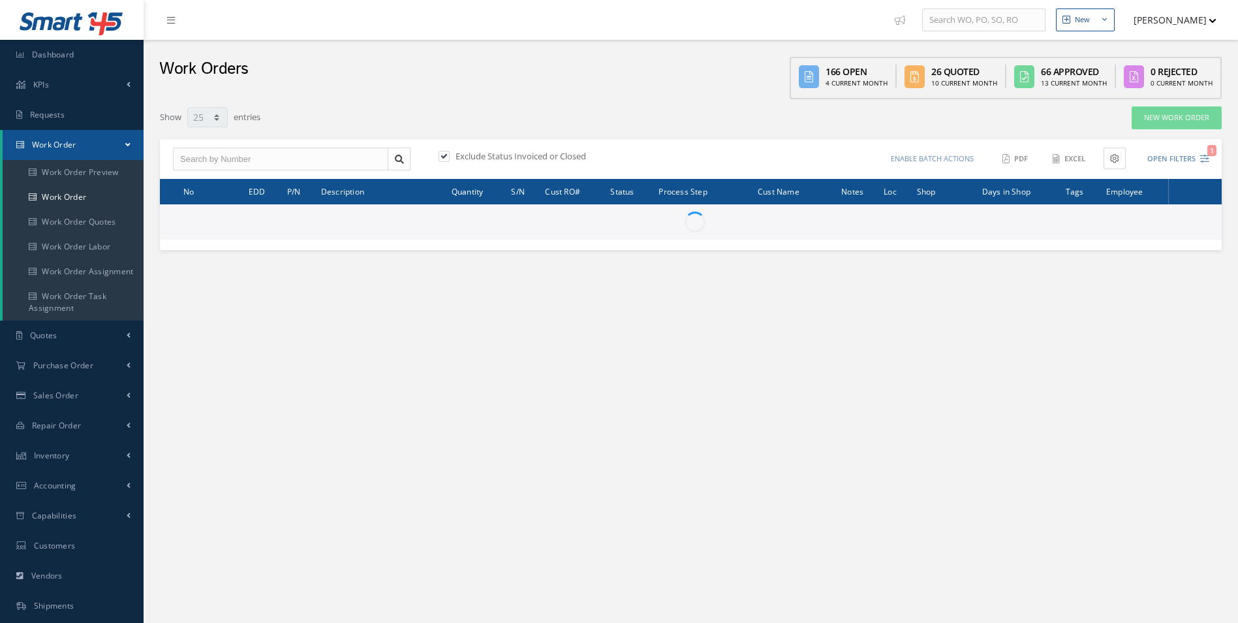
select select "25"
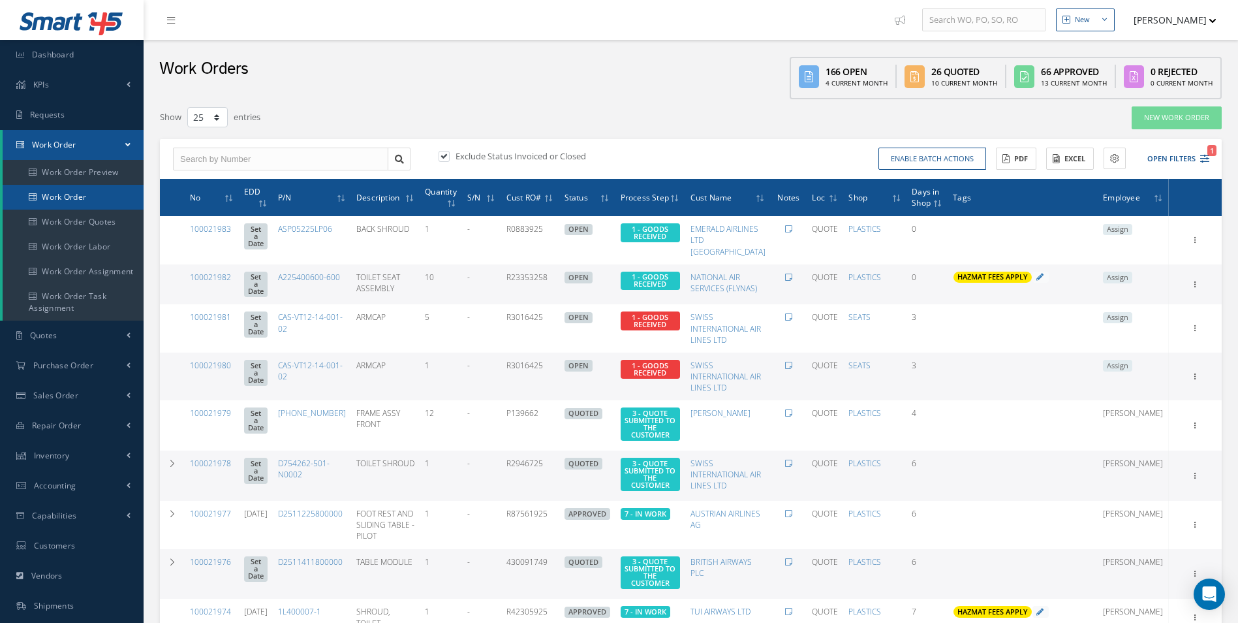
click at [93, 196] on link "Work Order" at bounding box center [73, 197] width 141 height 25
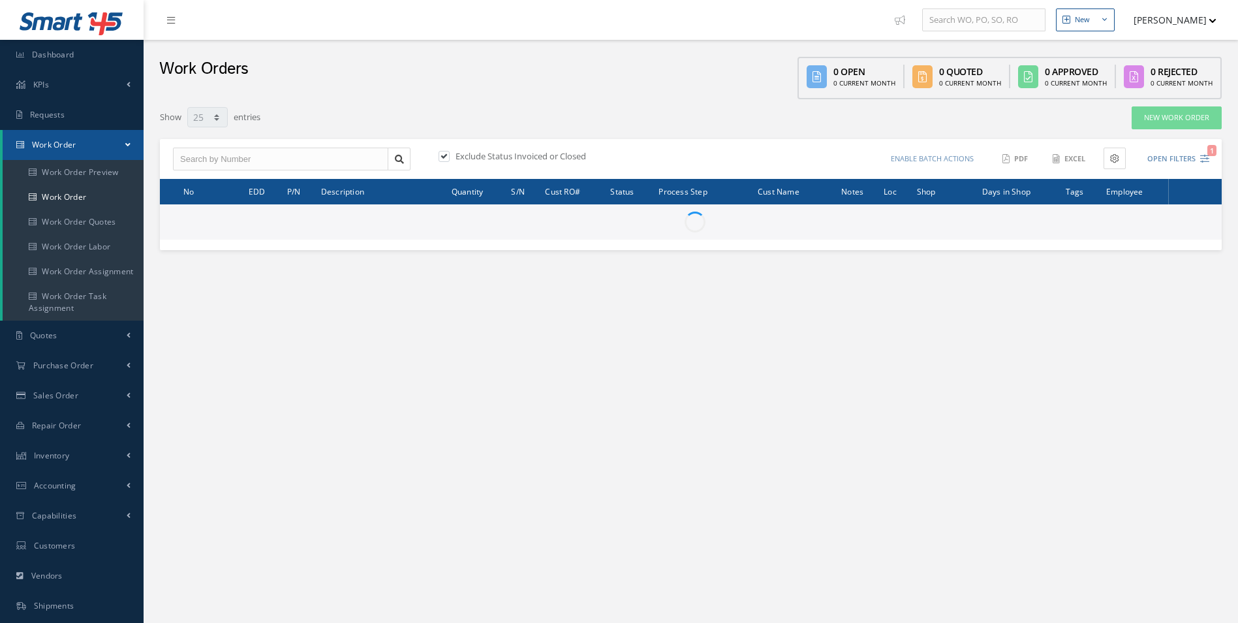
select select "25"
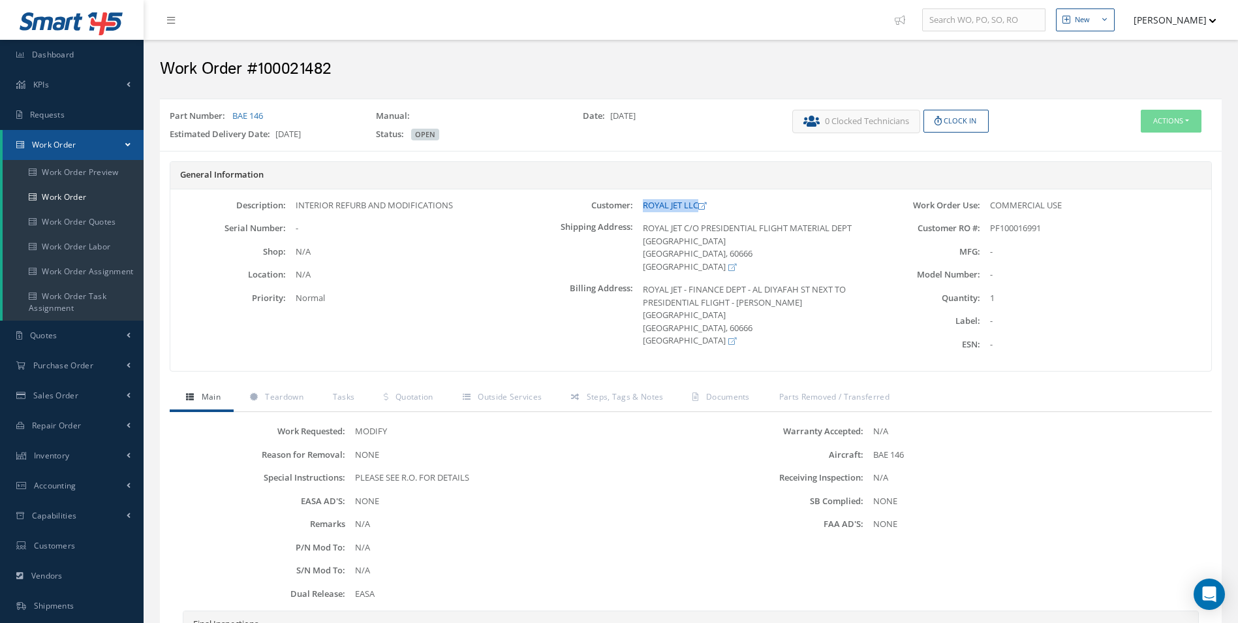
drag, startPoint x: 638, startPoint y: 200, endPoint x: 699, endPoint y: 201, distance: 61.4
click at [699, 201] on div "ROYAL JET LLC" at bounding box center [748, 205] width 231 height 13
copy link "ROYAL JET LLC"
click at [39, 189] on link "Work Order" at bounding box center [73, 197] width 141 height 25
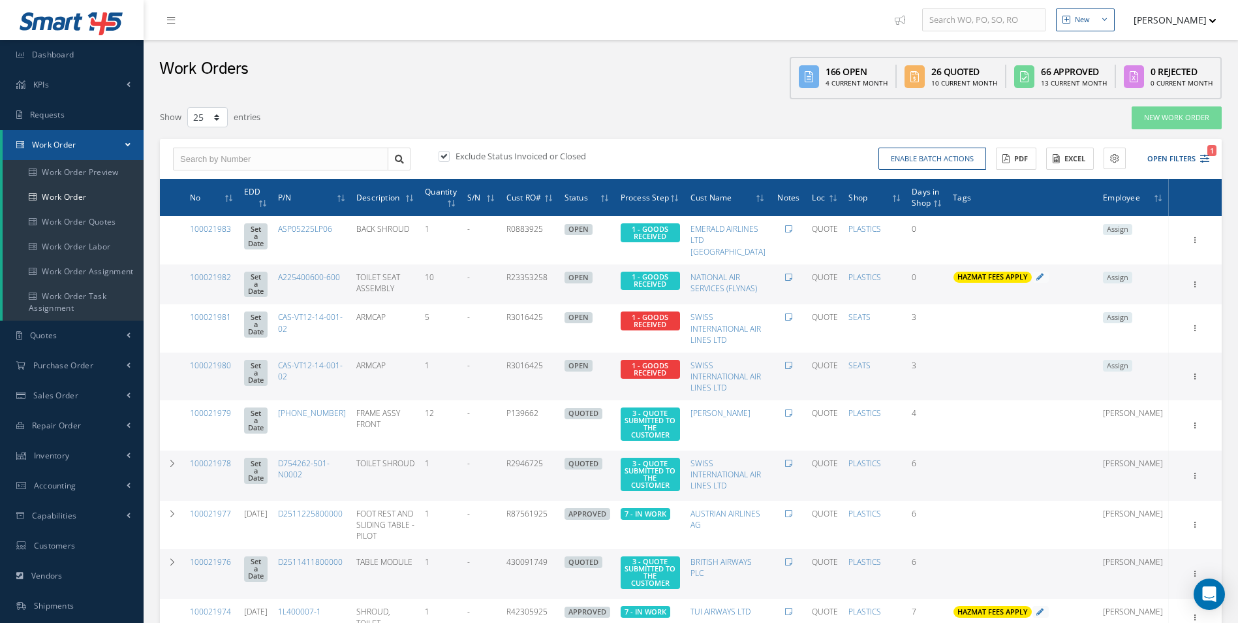
select select "25"
click at [1202, 157] on icon "1" at bounding box center [1204, 158] width 9 height 9
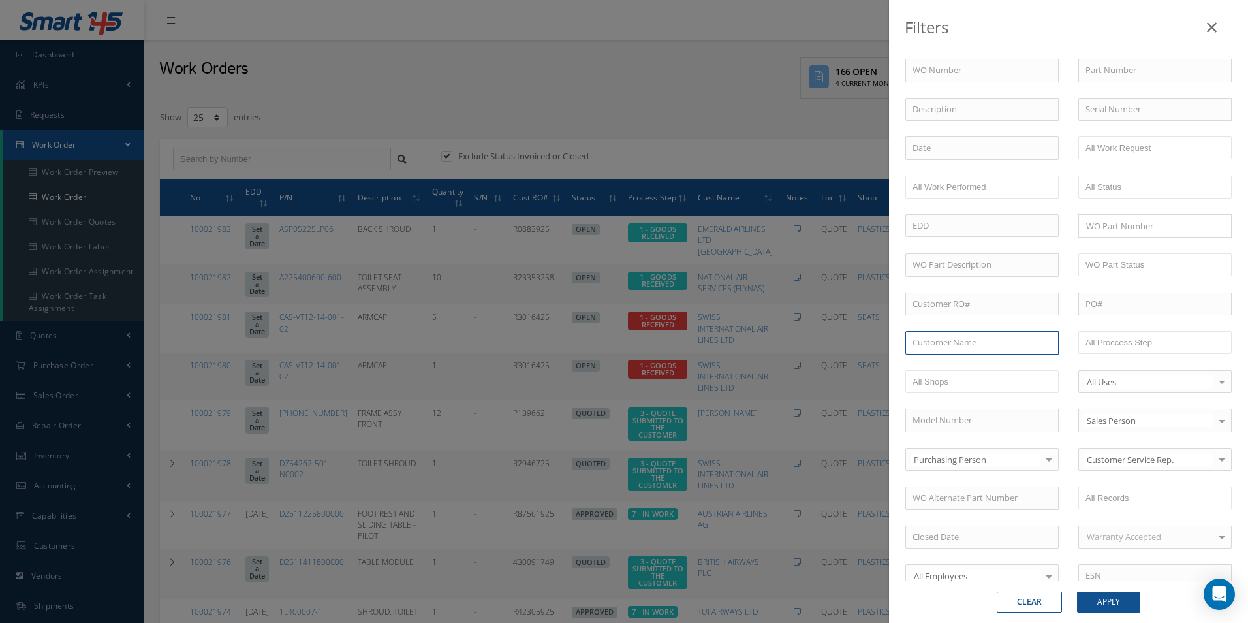
click at [978, 332] on input "text" at bounding box center [981, 342] width 153 height 23
click at [960, 345] on input "cab" at bounding box center [981, 342] width 153 height 23
click at [951, 364] on span "Cabinair Services" at bounding box center [944, 366] width 65 height 12
type input "Cabinair Services"
click at [1112, 611] on button "Apply" at bounding box center [1108, 601] width 63 height 21
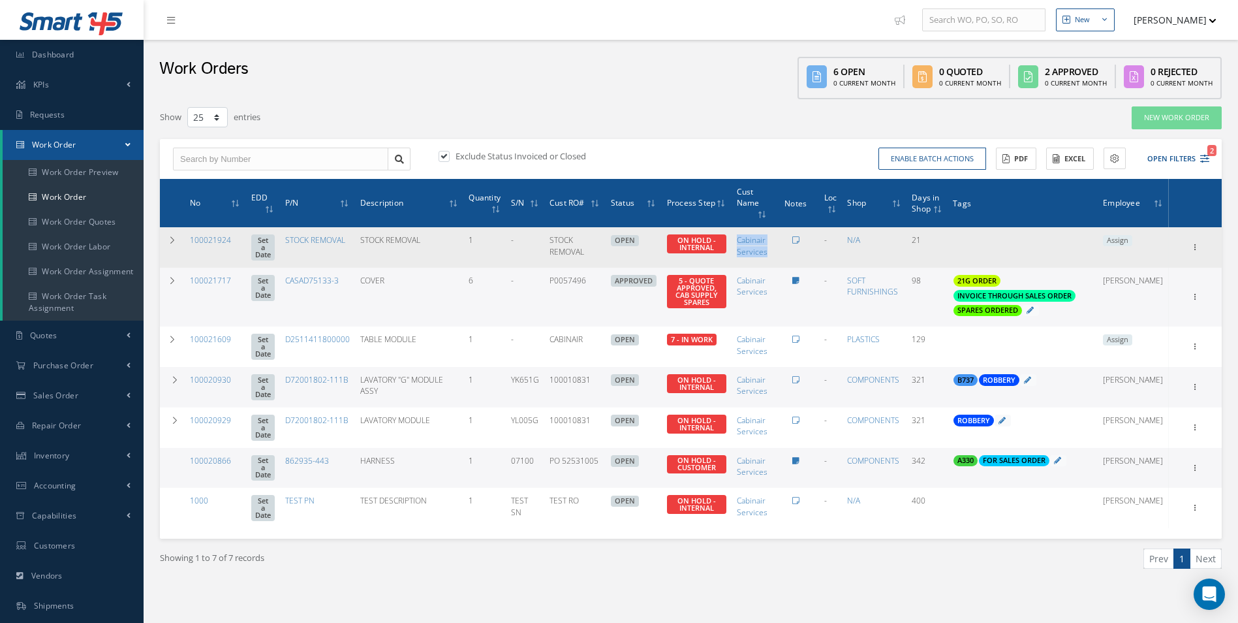
drag, startPoint x: 753, startPoint y: 238, endPoint x: 786, endPoint y: 249, distance: 35.9
click at [773, 249] on td "Cabinair Services" at bounding box center [752, 247] width 41 height 40
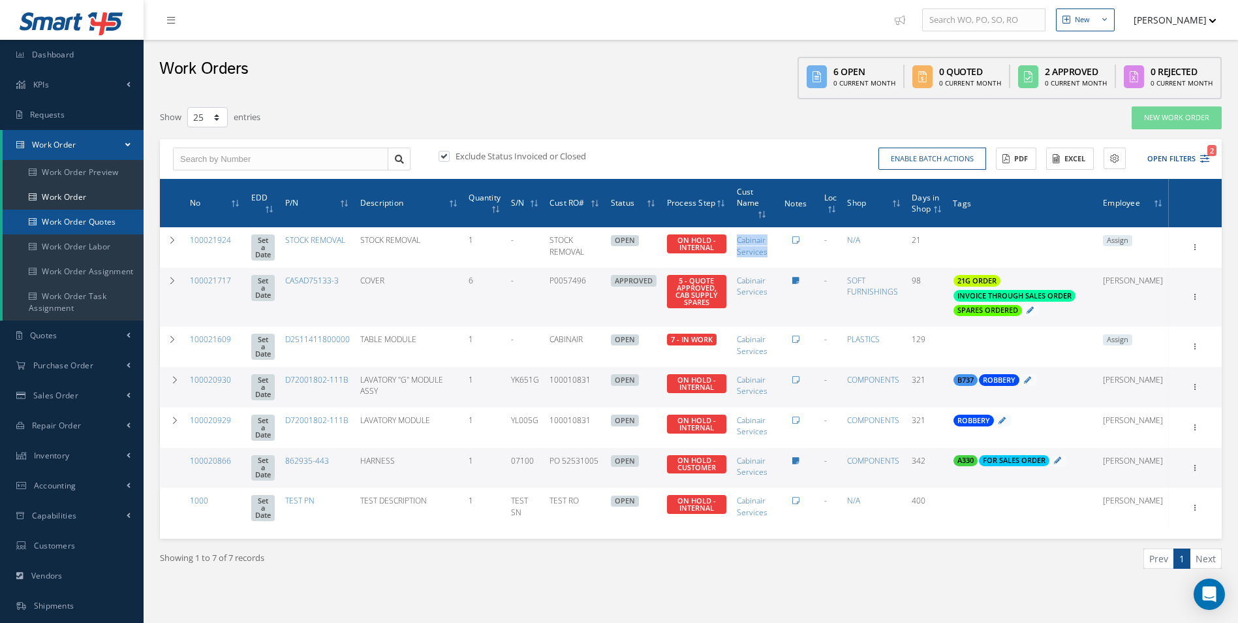
copy link "Cabinair Services"
click at [58, 198] on link "Work Order" at bounding box center [73, 197] width 141 height 25
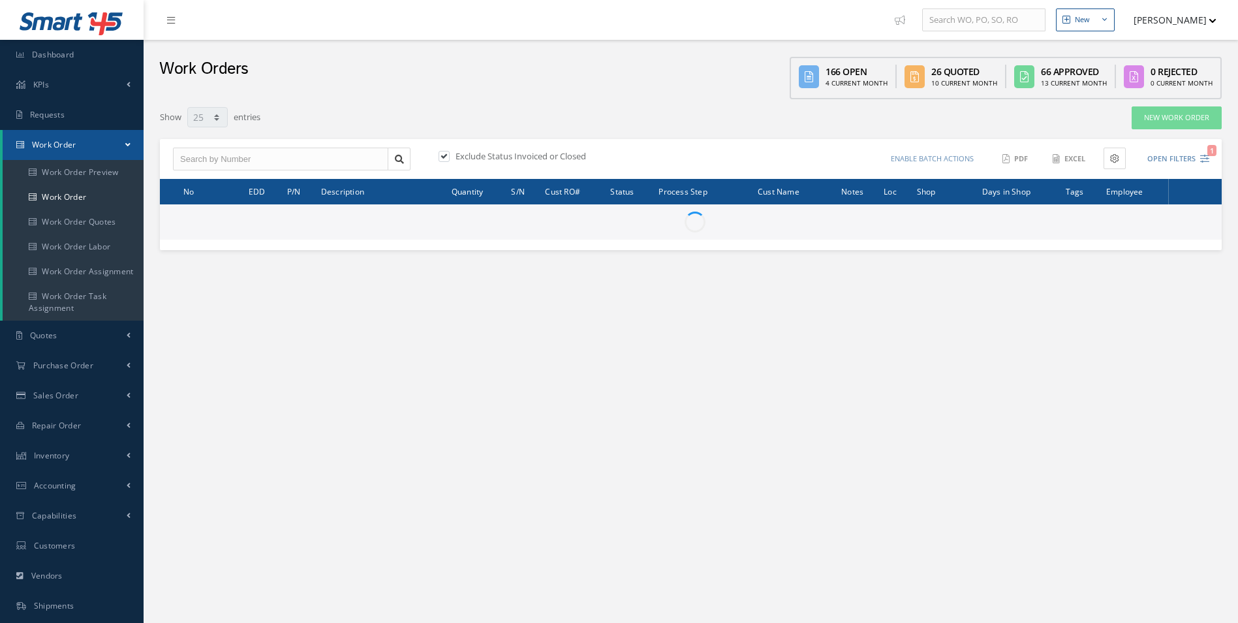
select select "25"
type input "All Work Request"
type input "All Work Performed"
type input "All Status"
type input "WO Part Status"
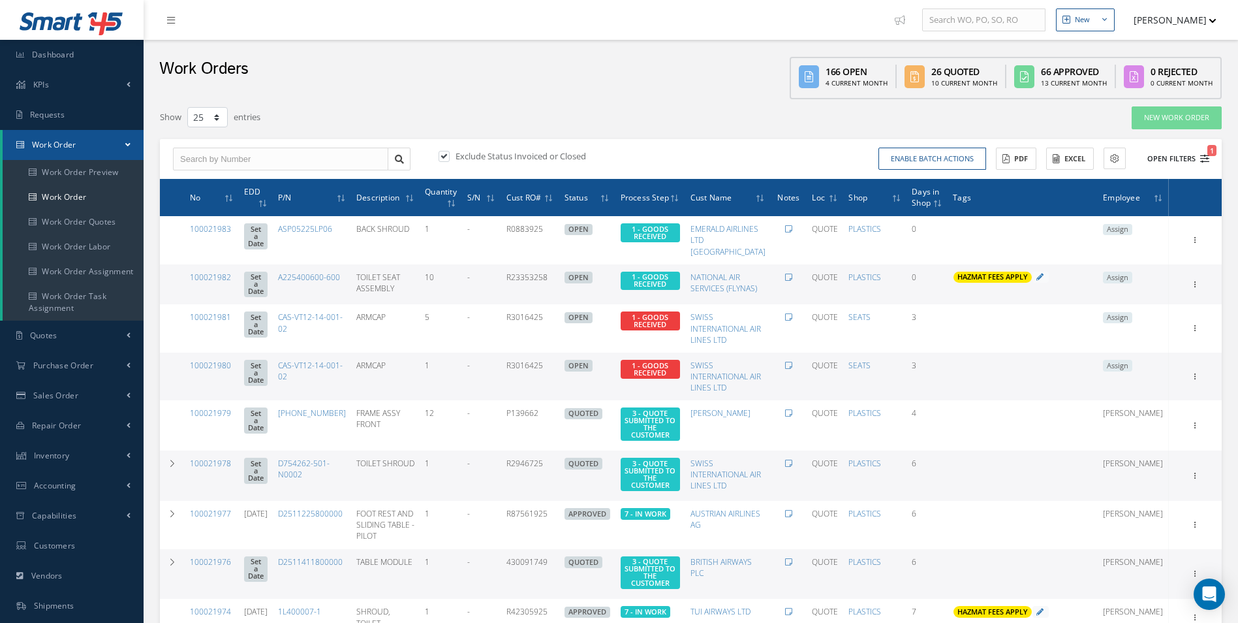
click at [1207, 161] on icon "1" at bounding box center [1204, 158] width 9 height 9
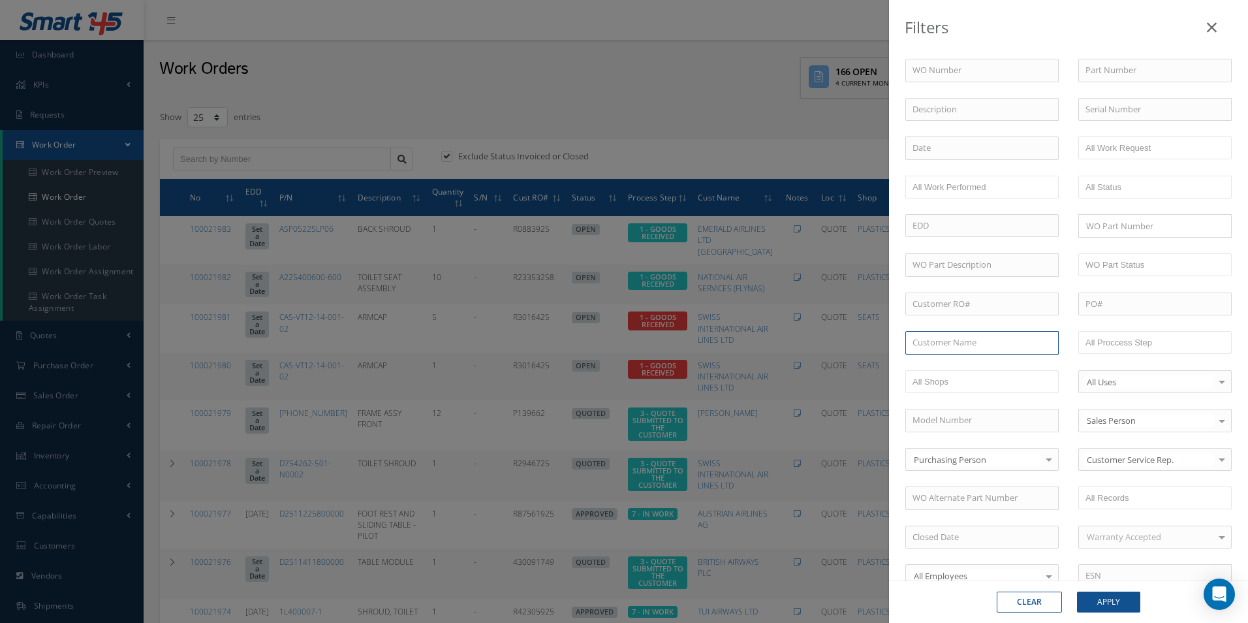
click at [978, 343] on input "text" at bounding box center [981, 342] width 153 height 23
click at [975, 367] on div "ROYAL JET LLC" at bounding box center [981, 366] width 139 height 13
type input "ROYAL JET LLC"
drag, startPoint x: 974, startPoint y: 339, endPoint x: 771, endPoint y: 345, distance: 202.4
click at [771, 345] on div "Filters WO Number Part Number Description Serial Number - BER CERTIFICATION FIL…" at bounding box center [624, 311] width 1248 height 623
